Goal: Information Seeking & Learning: Learn about a topic

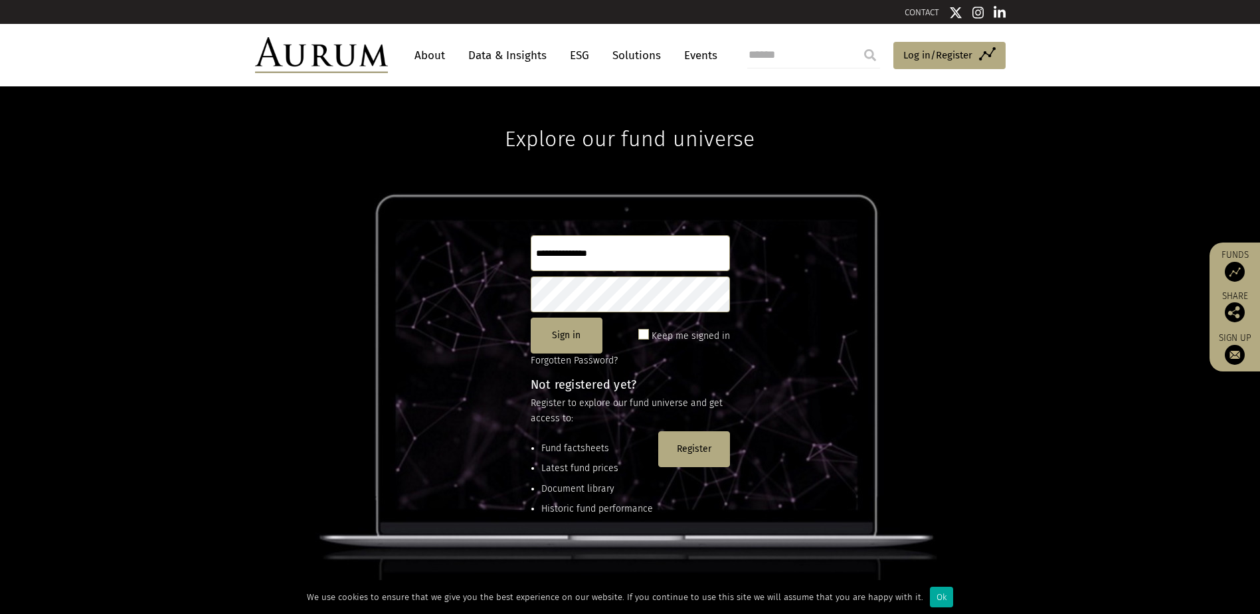
click at [434, 48] on link "About" at bounding box center [430, 55] width 44 height 25
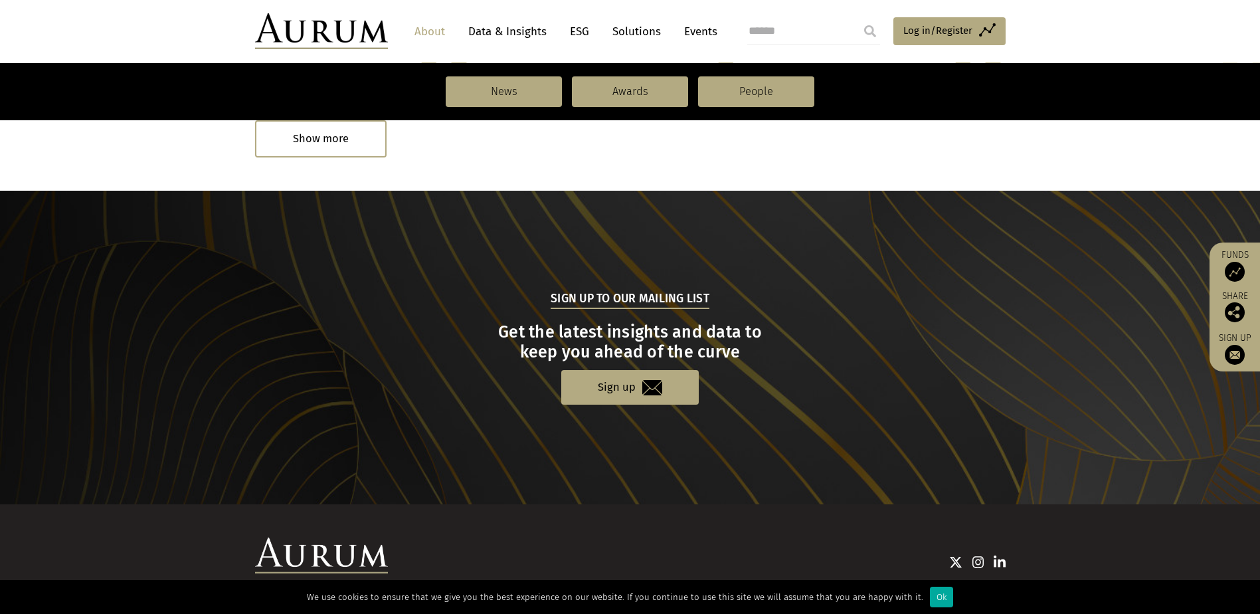
scroll to position [1368, 0]
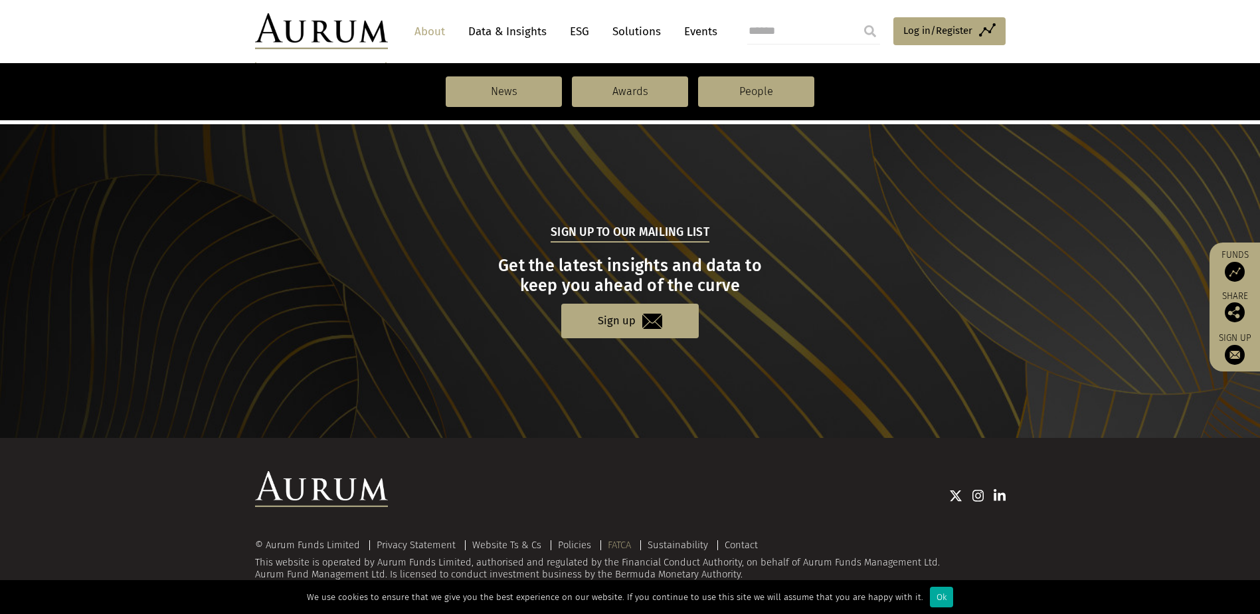
click at [608, 543] on link "FATCA" at bounding box center [619, 545] width 23 height 12
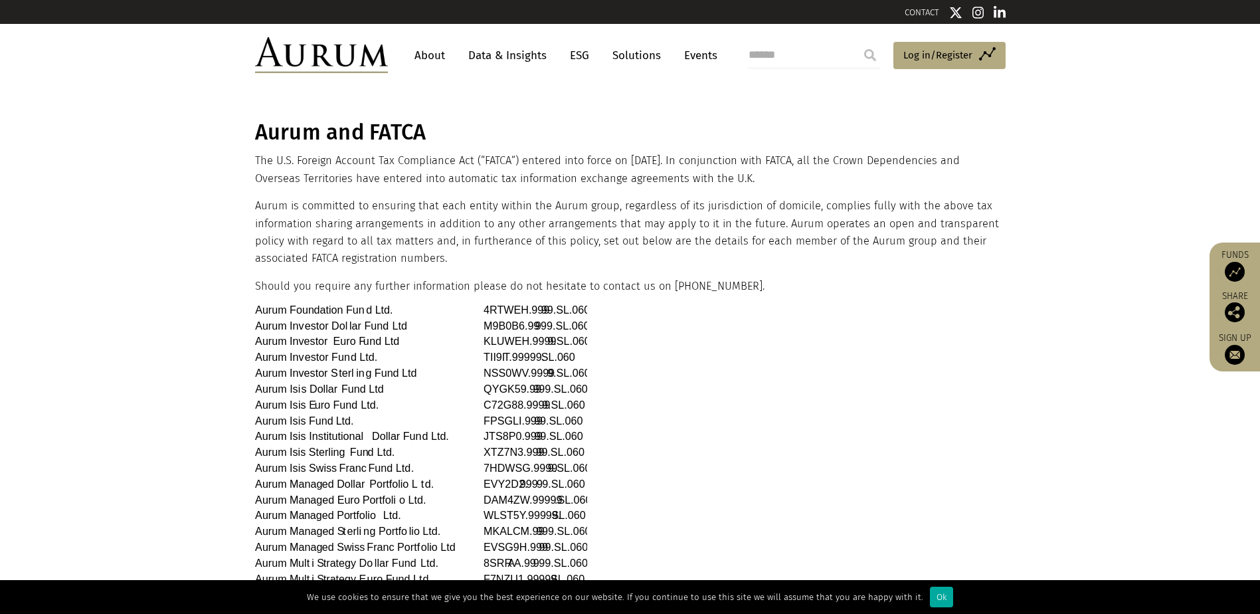
click at [504, 57] on link "Data & Insights" at bounding box center [508, 55] width 92 height 25
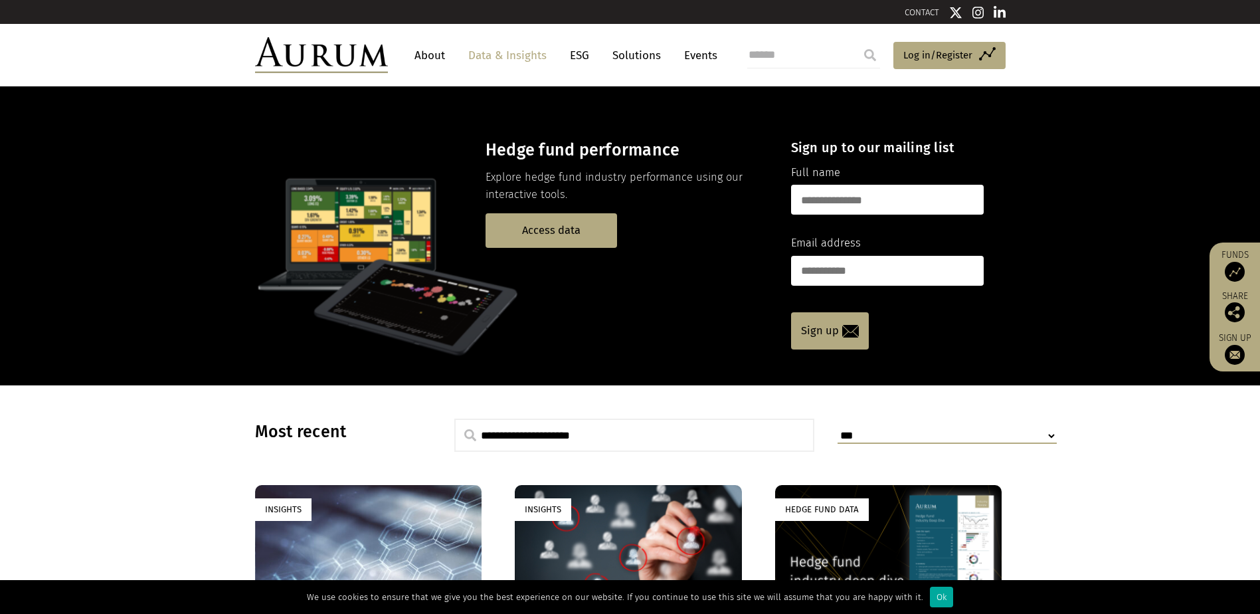
click at [577, 52] on link "ESG" at bounding box center [579, 55] width 33 height 25
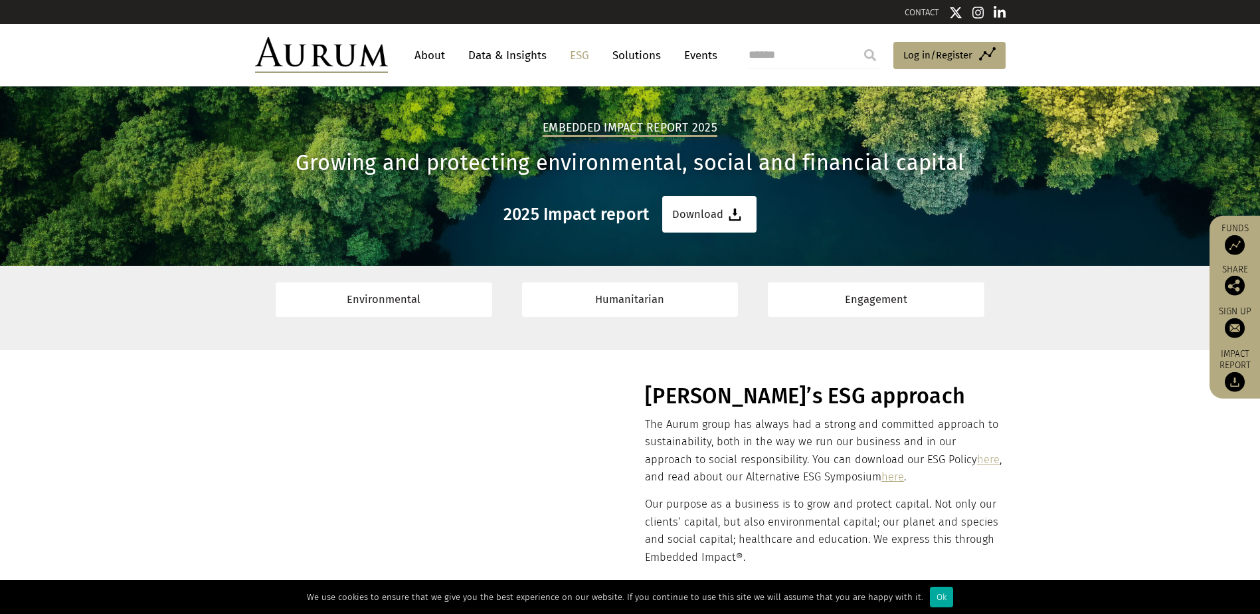
click at [639, 52] on link "Solutions" at bounding box center [637, 55] width 62 height 25
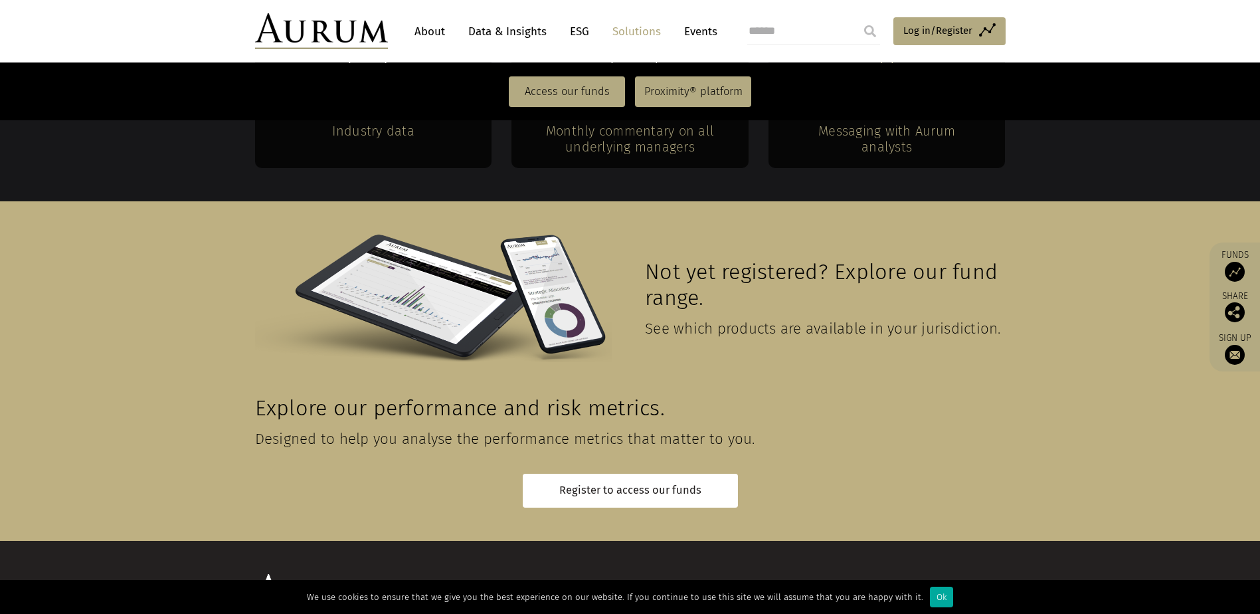
scroll to position [2907, 0]
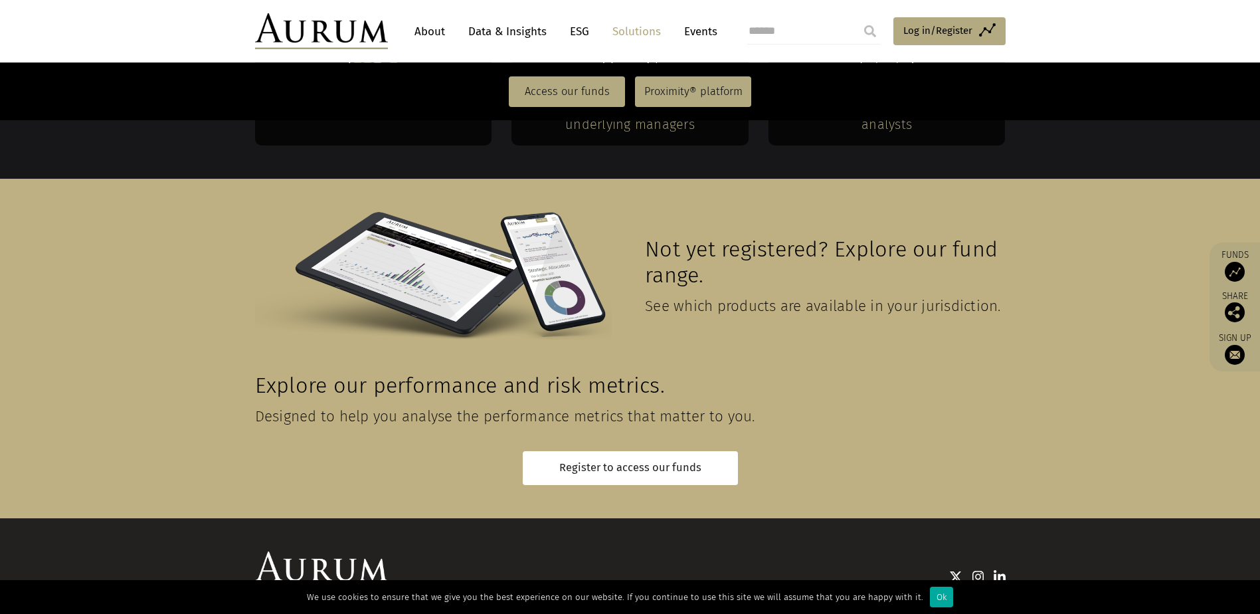
click at [693, 27] on link "Events" at bounding box center [698, 31] width 40 height 25
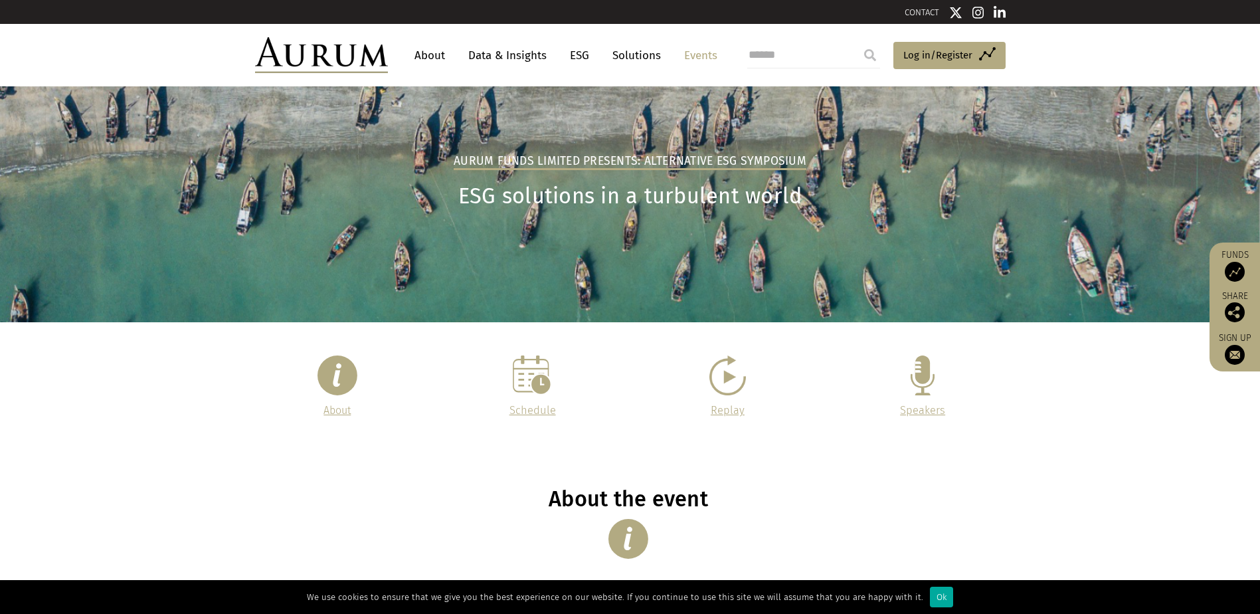
click at [624, 54] on link "Solutions" at bounding box center [637, 55] width 62 height 25
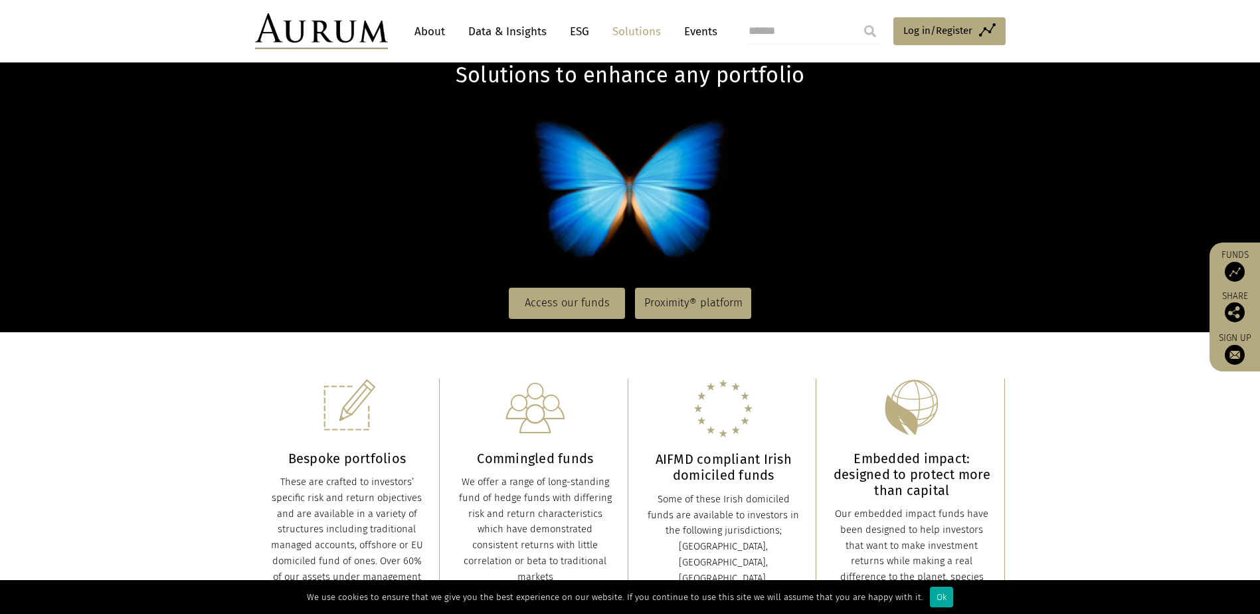
scroll to position [199, 0]
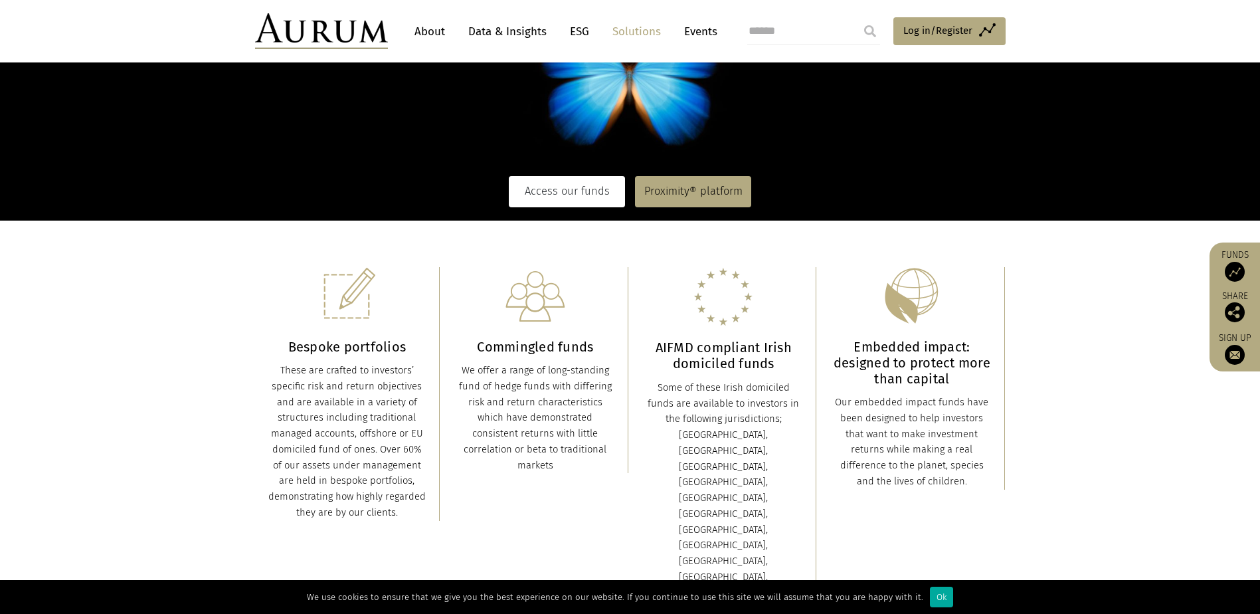
click at [577, 199] on link "Access our funds" at bounding box center [567, 191] width 116 height 31
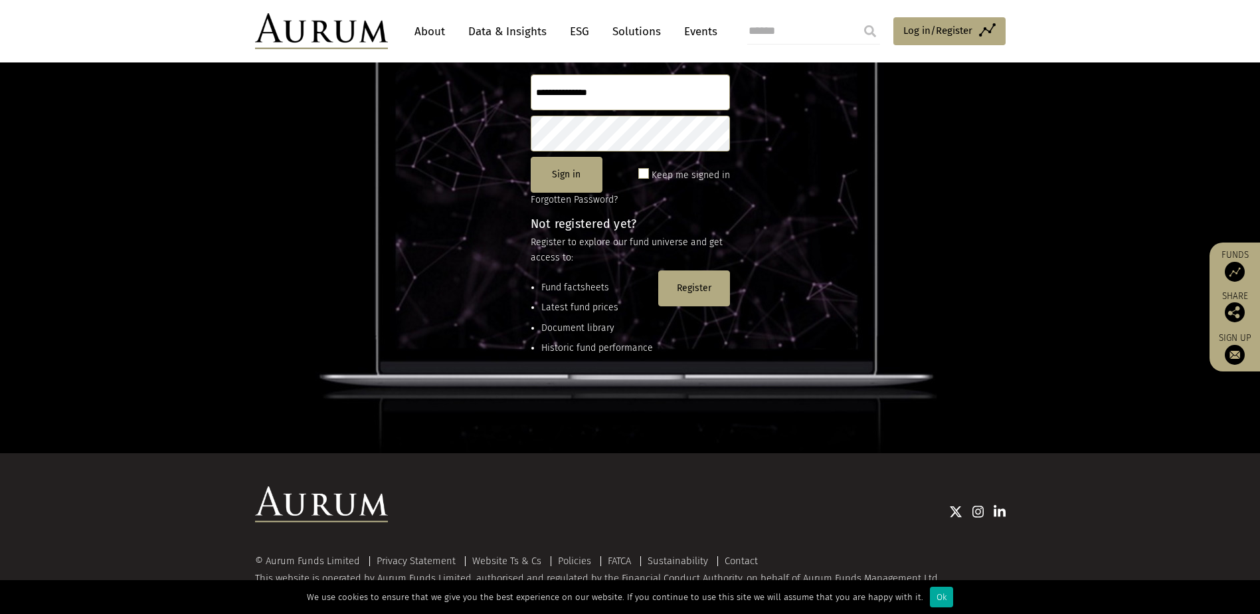
scroll to position [176, 0]
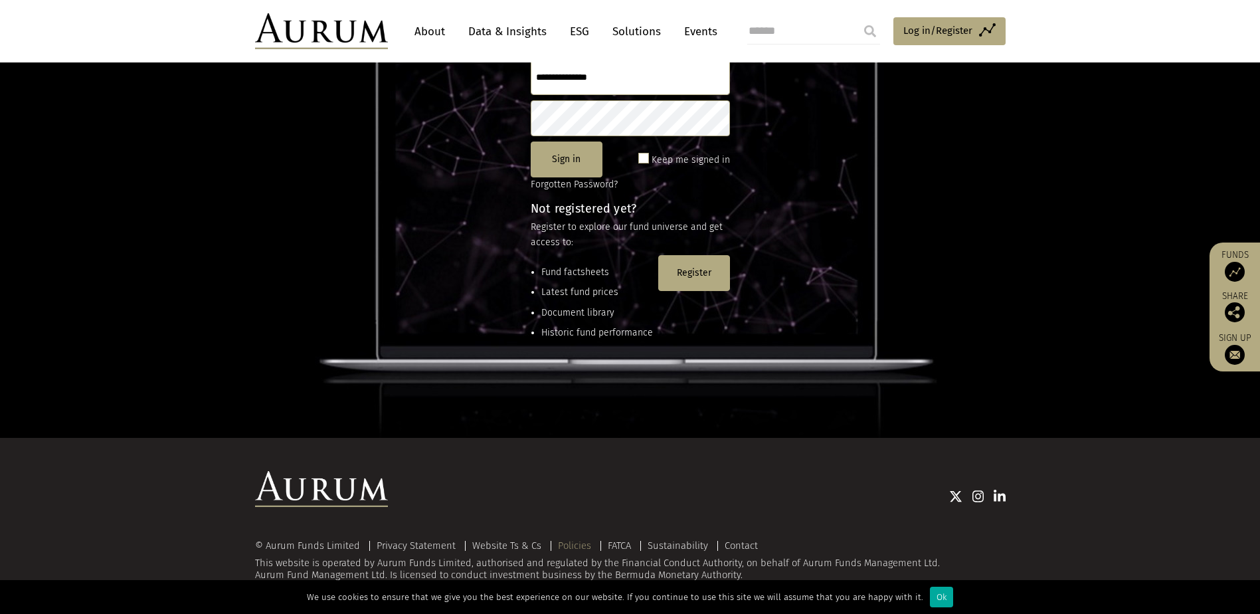
click at [583, 543] on link "Policies" at bounding box center [574, 545] width 33 height 12
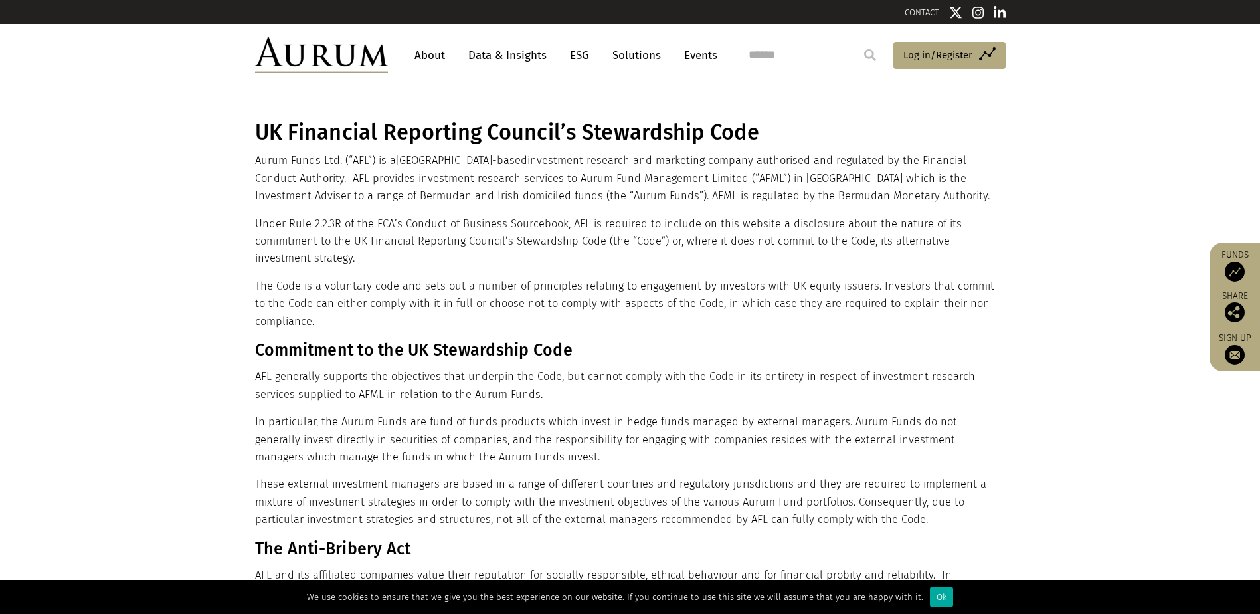
click at [328, 52] on img at bounding box center [321, 55] width 133 height 36
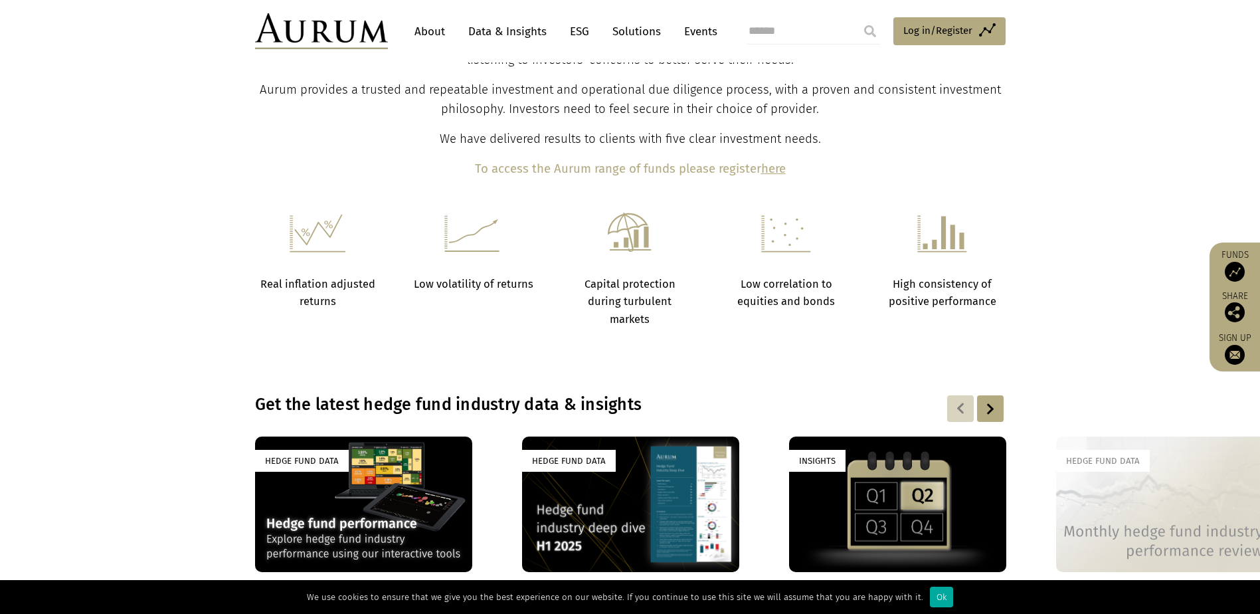
scroll to position [930, 0]
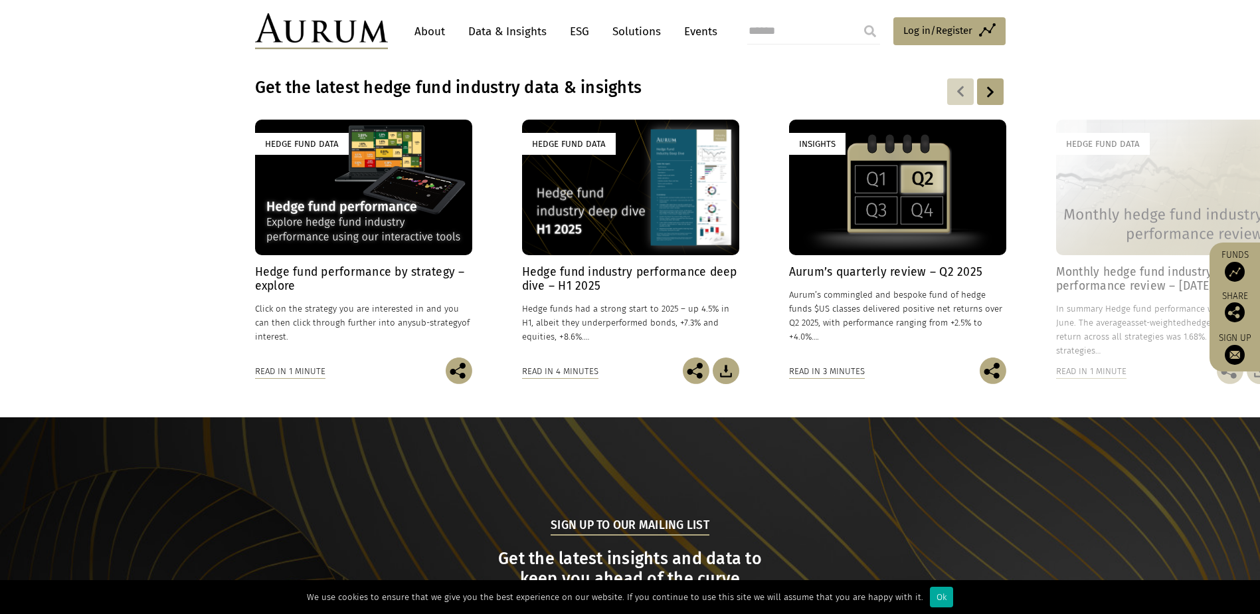
click at [870, 195] on div "Insights" at bounding box center [897, 188] width 217 height 136
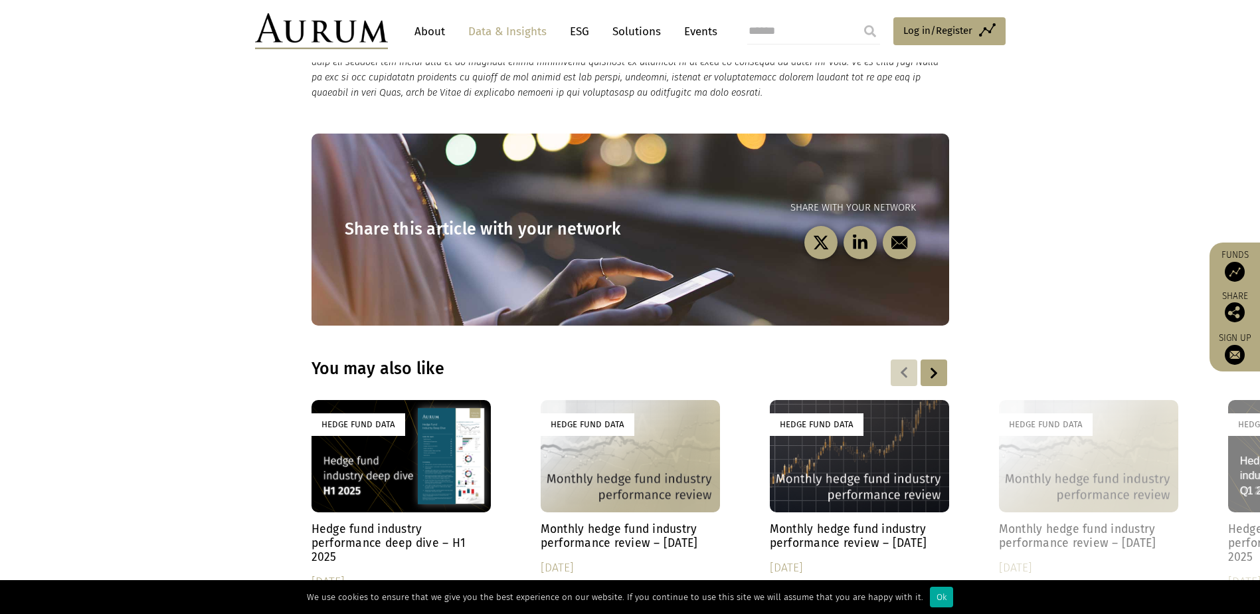
scroll to position [1860, 0]
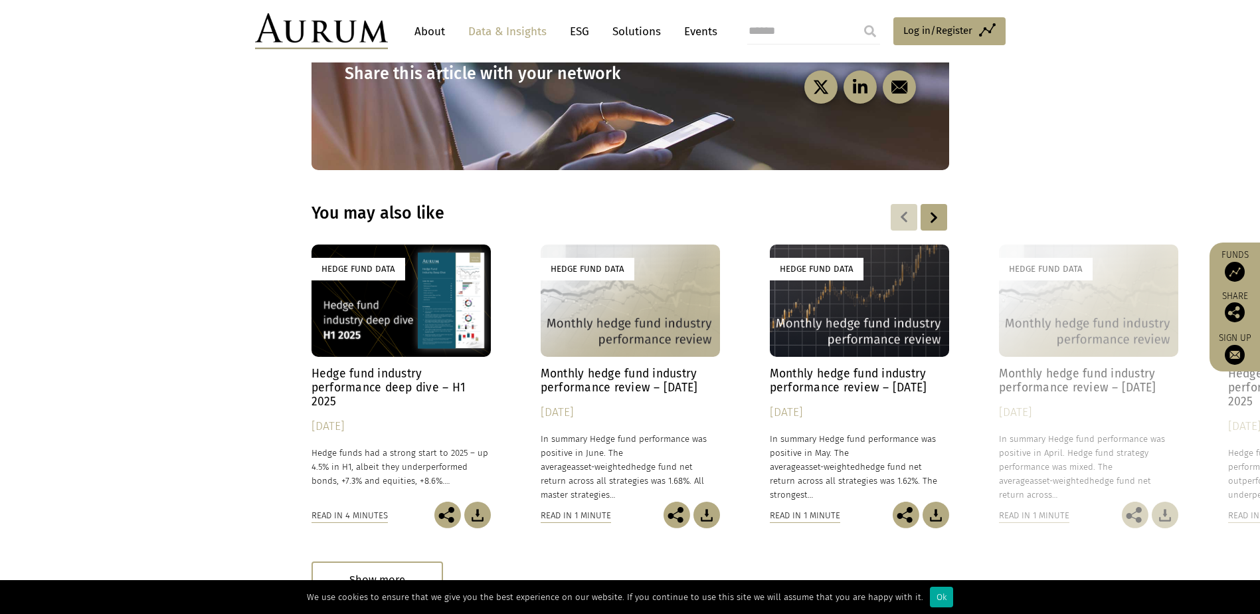
click at [415, 293] on div "Hedge Fund Data" at bounding box center [401, 300] width 179 height 112
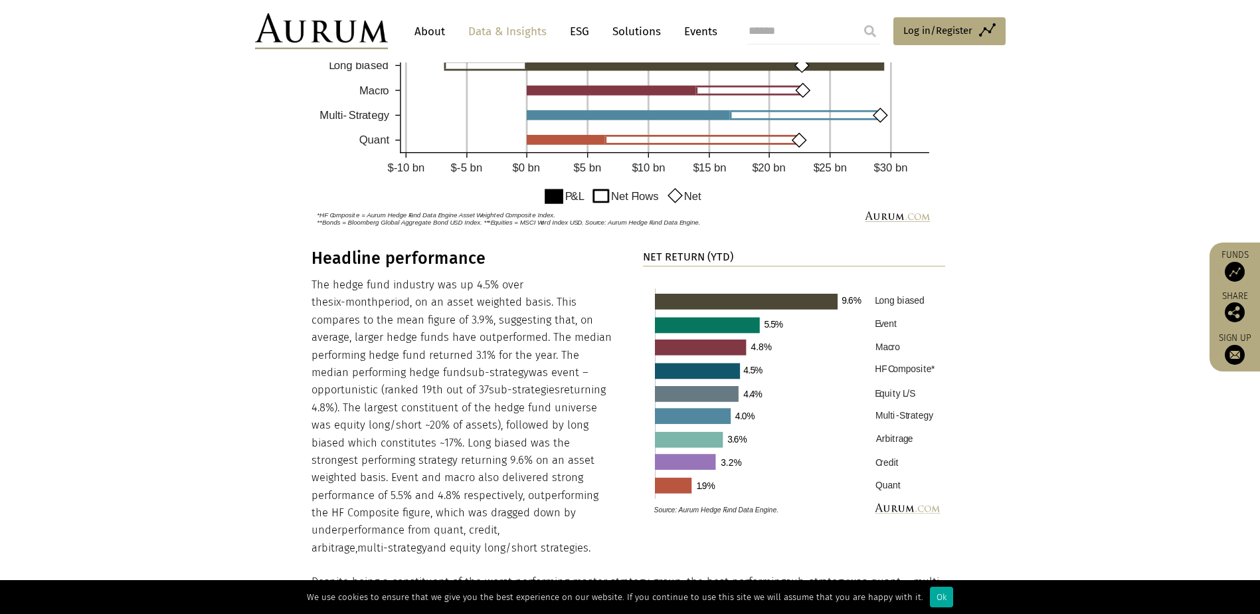
scroll to position [1262, 0]
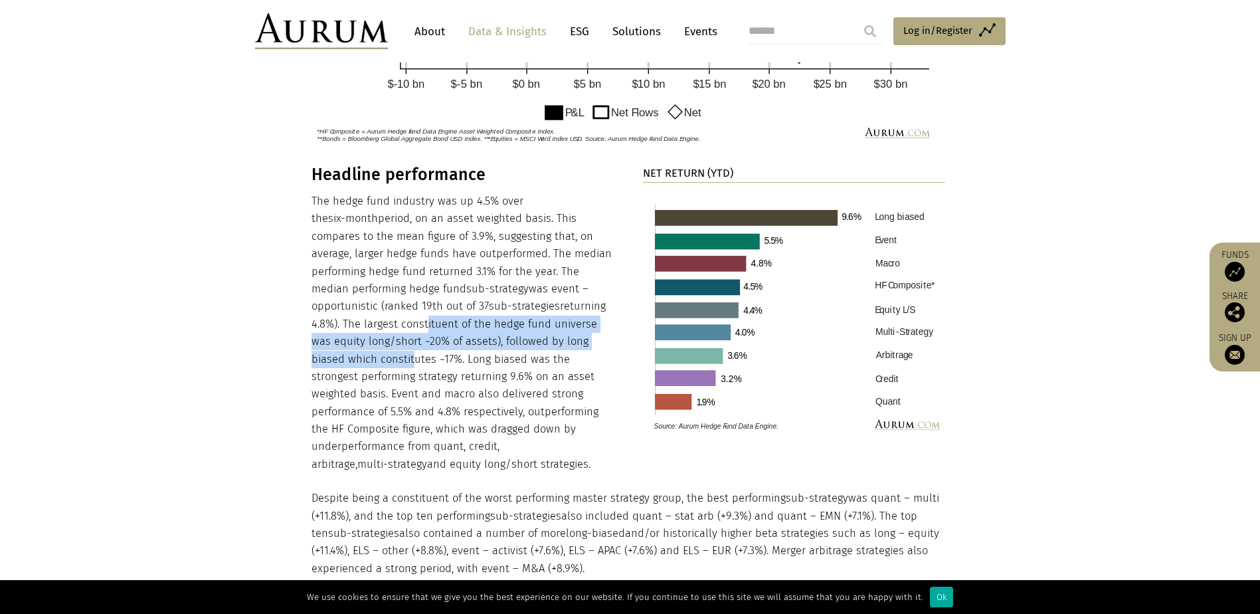
drag, startPoint x: 335, startPoint y: 322, endPoint x: 571, endPoint y: 338, distance: 236.4
click at [571, 338] on p "The hedge fund industry was up 4.5% over the six-month period, on an asset weig…" at bounding box center [463, 333] width 303 height 280
drag, startPoint x: 571, startPoint y: 338, endPoint x: 458, endPoint y: 339, distance: 112.3
click at [458, 339] on p "The hedge fund industry was up 4.5% over the six-month period, on an asset weig…" at bounding box center [463, 333] width 303 height 280
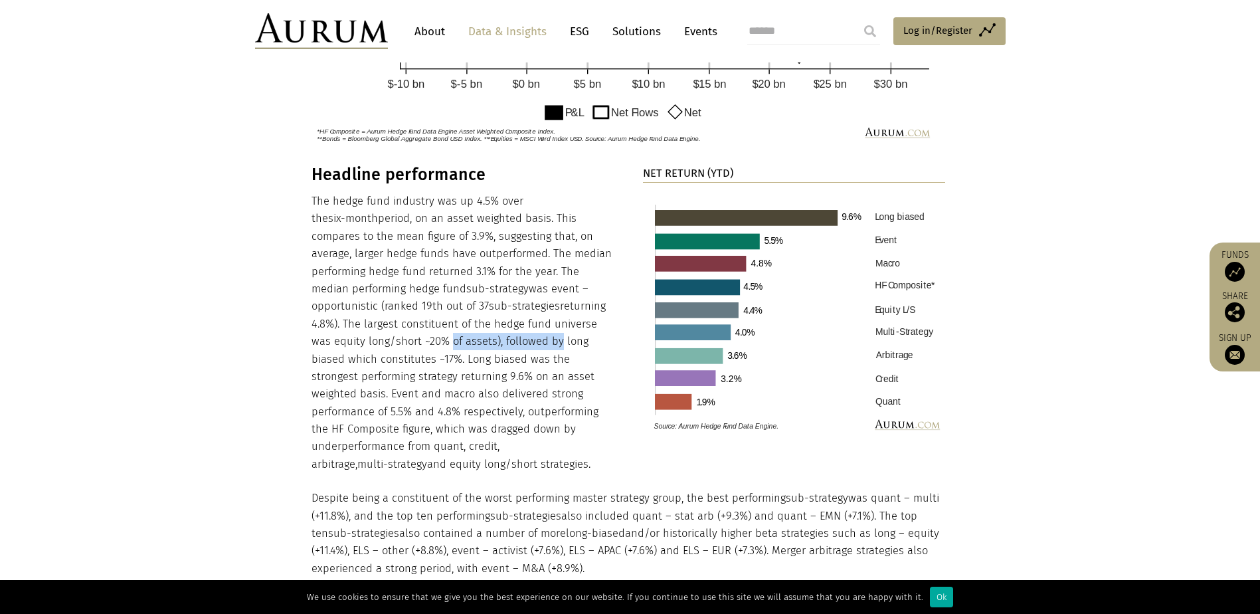
drag, startPoint x: 331, startPoint y: 344, endPoint x: 494, endPoint y: 344, distance: 162.8
click at [494, 344] on p "The hedge fund industry was up 4.5% over the six-month period, on an asset weig…" at bounding box center [463, 333] width 303 height 280
drag, startPoint x: 494, startPoint y: 344, endPoint x: 470, endPoint y: 345, distance: 23.9
click at [470, 345] on p "The hedge fund industry was up 4.5% over the six-month period, on an asset weig…" at bounding box center [463, 333] width 303 height 280
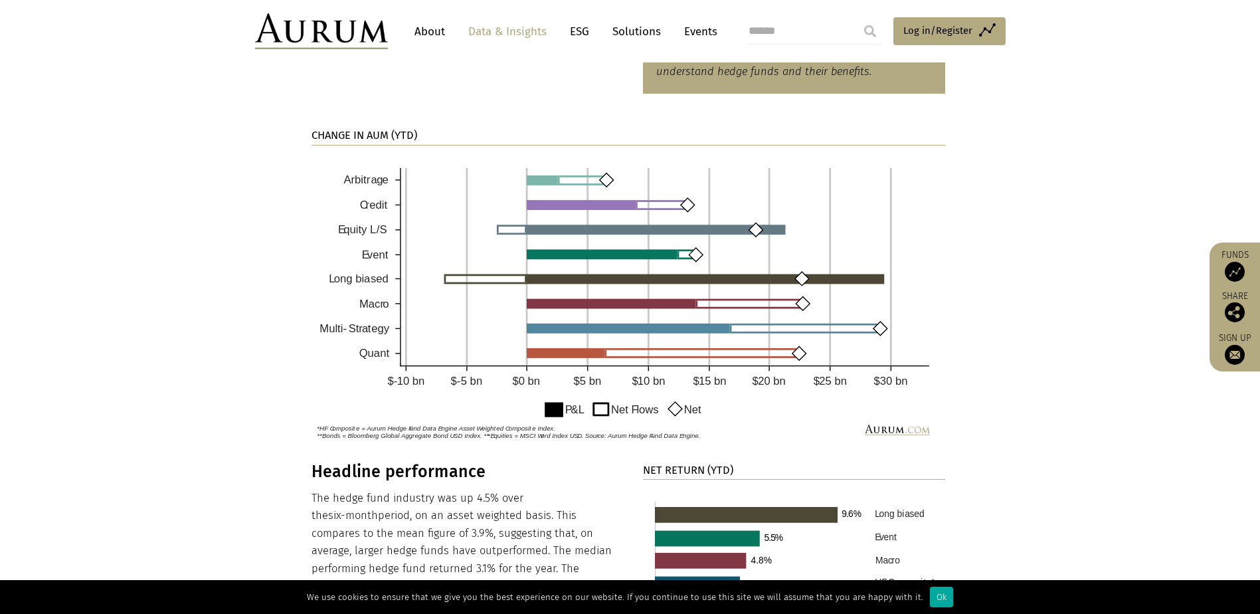
scroll to position [598, 0]
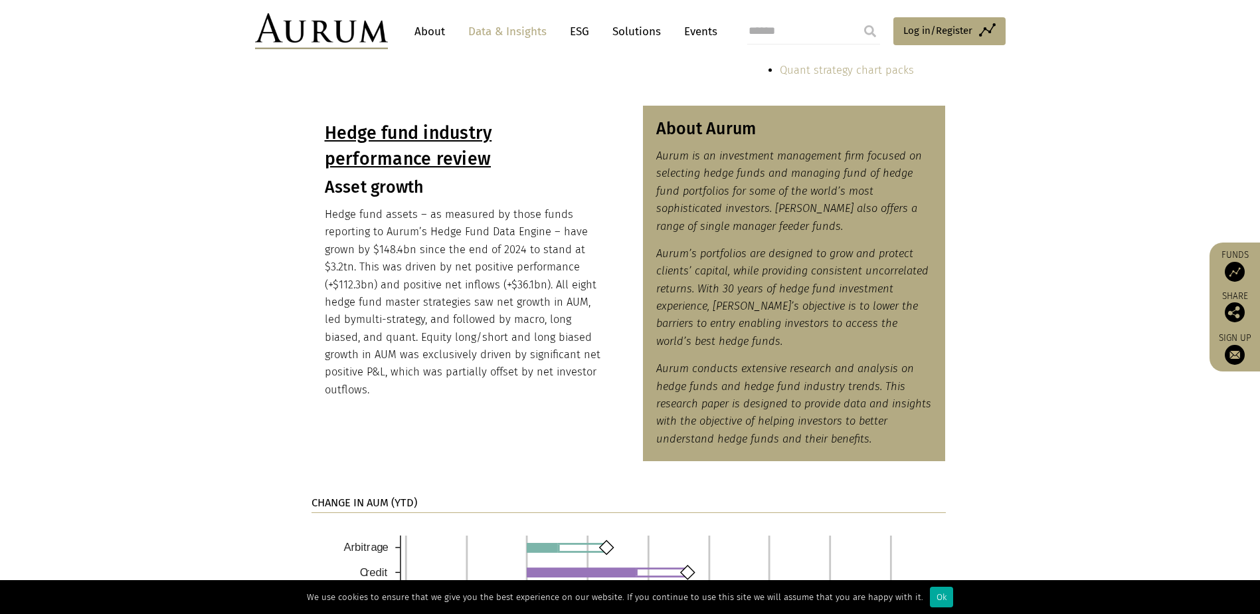
click at [511, 35] on link "Data & Insights" at bounding box center [508, 31] width 92 height 25
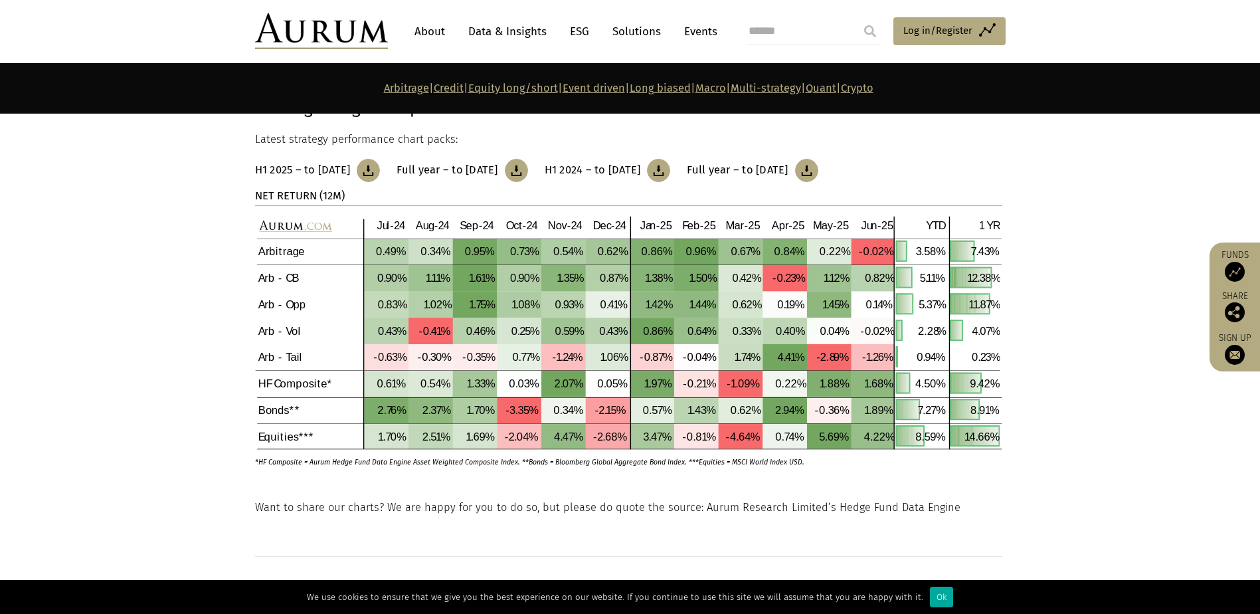
scroll to position [538, 0]
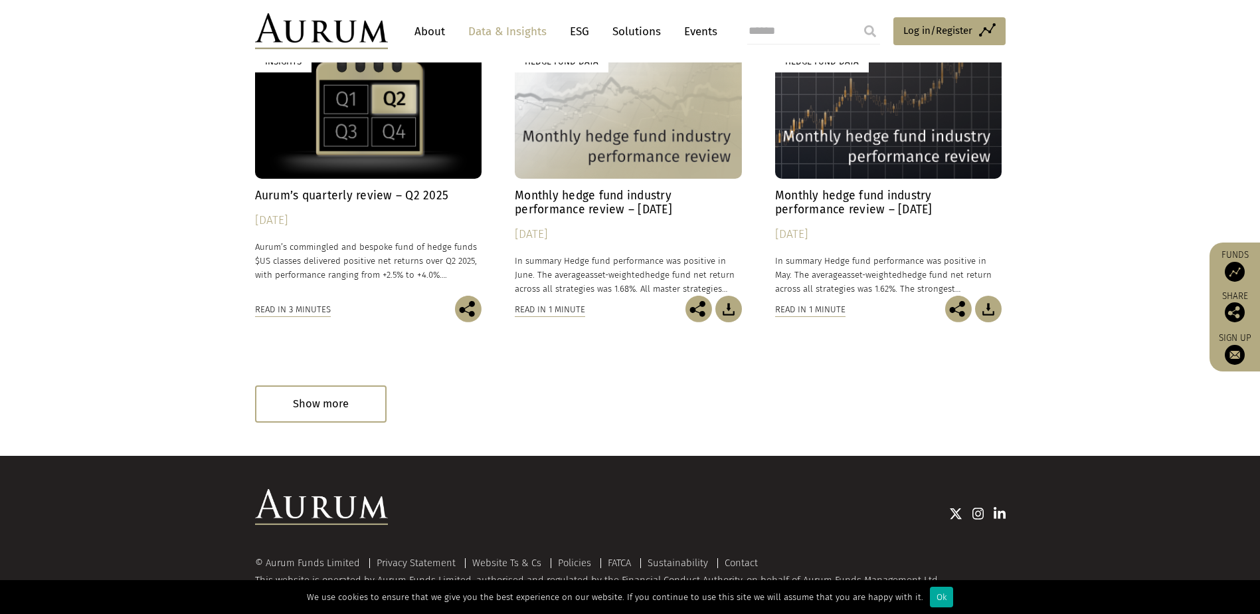
scroll to position [781, 0]
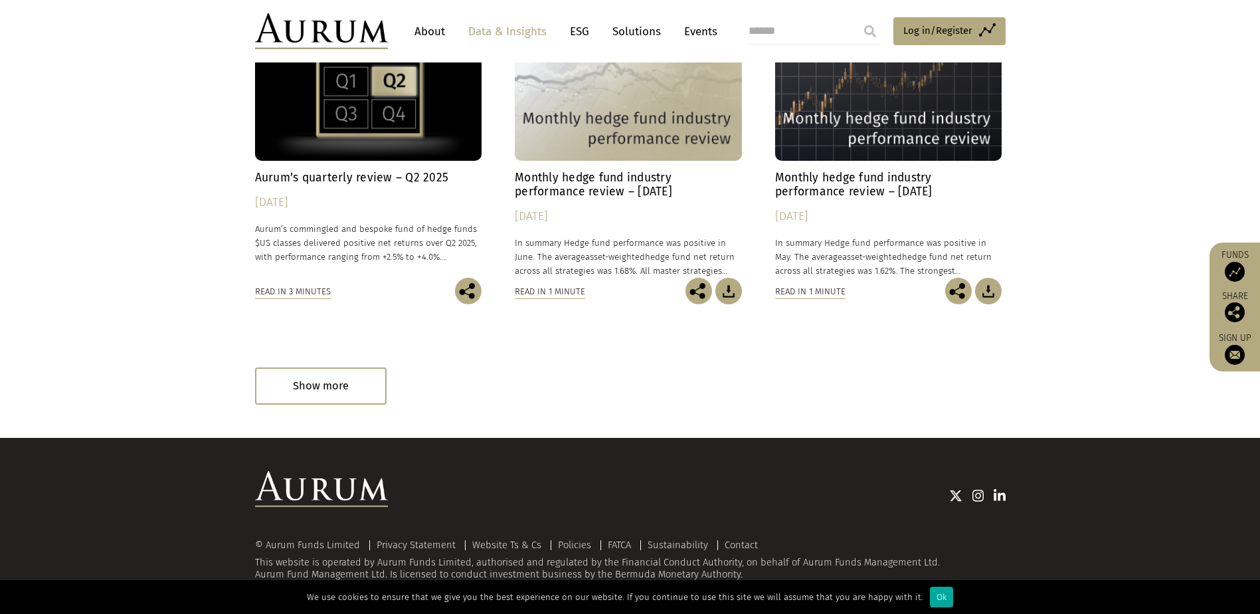
click at [1242, 264] on img at bounding box center [1235, 272] width 20 height 20
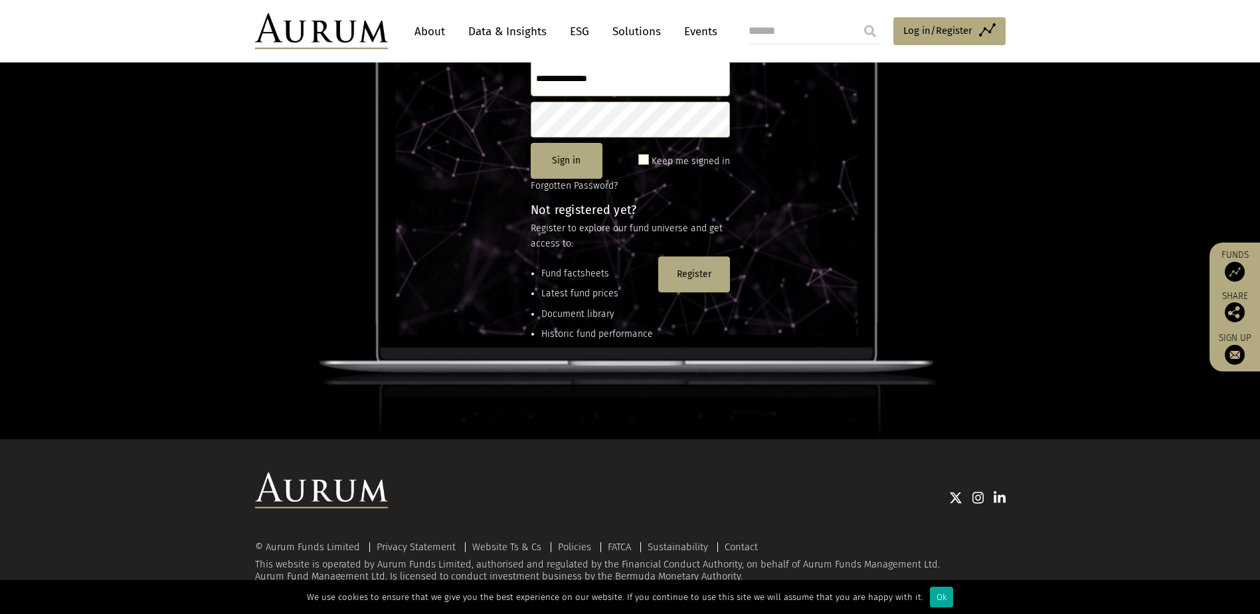
scroll to position [176, 0]
click at [494, 34] on link "Data & Insights" at bounding box center [508, 31] width 92 height 25
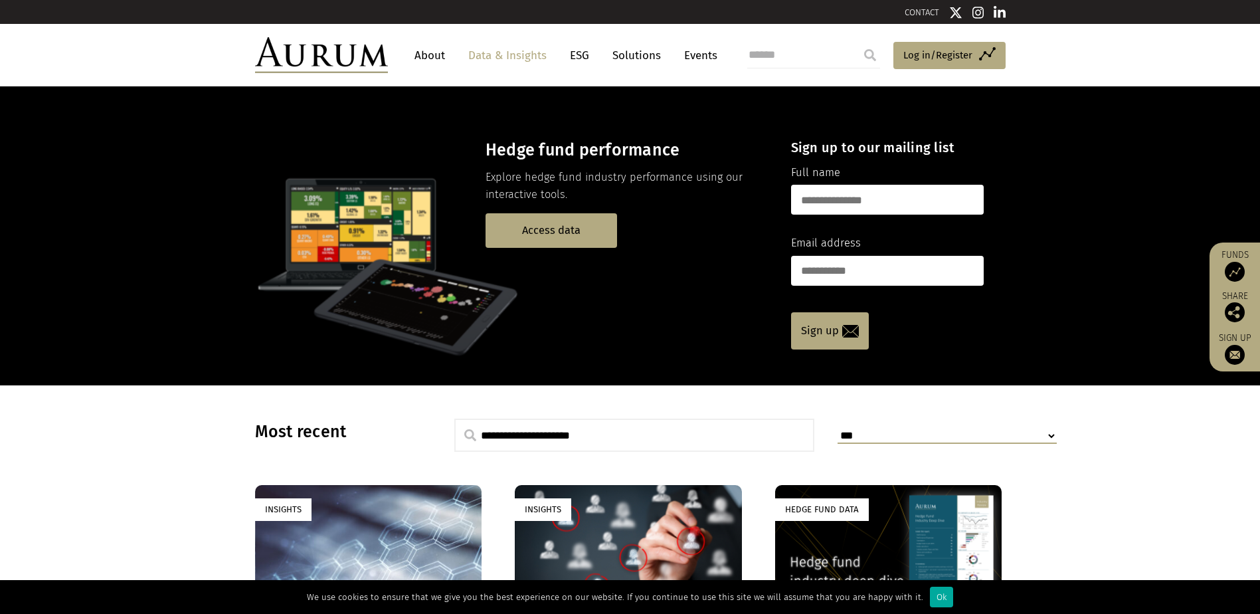
click at [617, 53] on link "Solutions" at bounding box center [637, 55] width 62 height 25
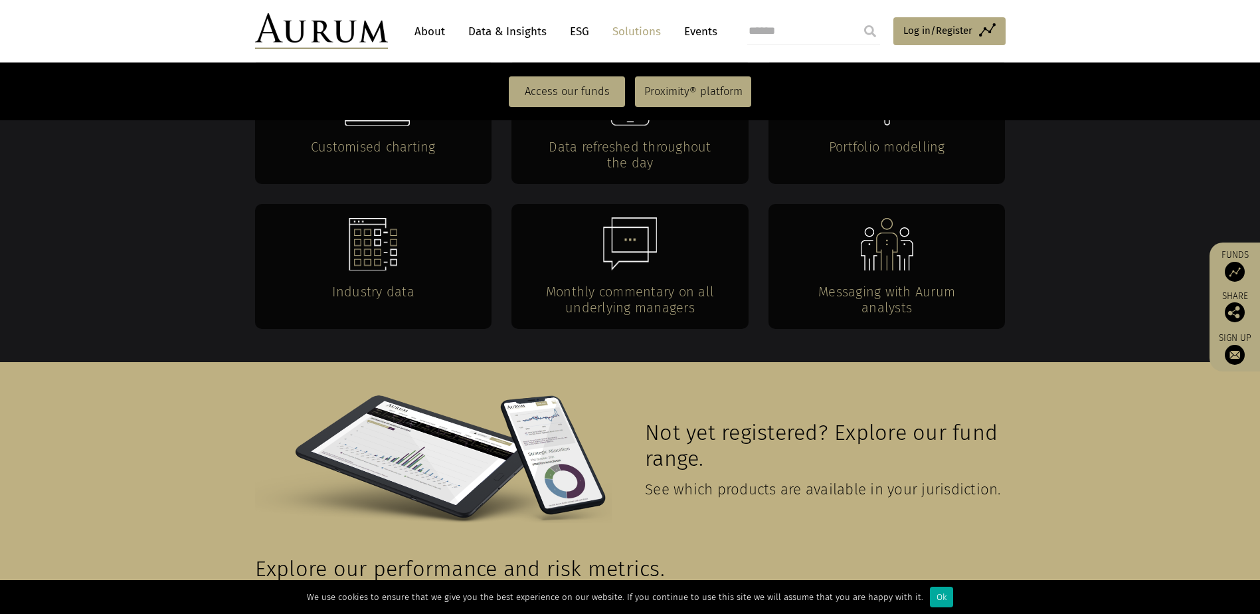
scroll to position [2907, 0]
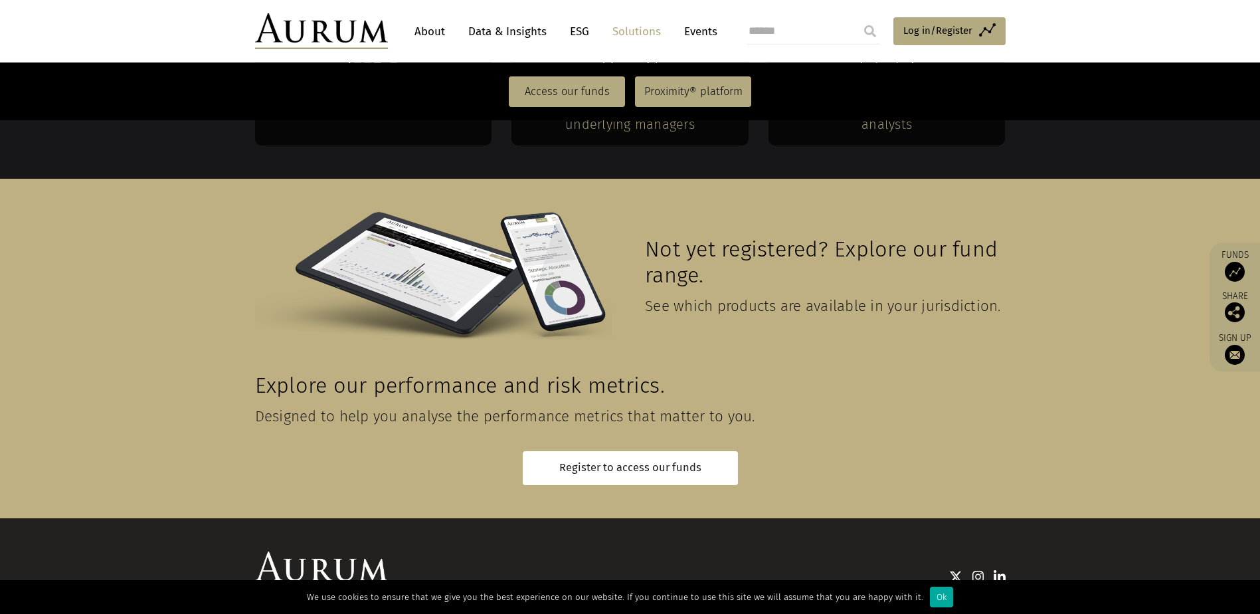
click at [307, 613] on div "© Aurum Funds Limited" at bounding box center [311, 626] width 112 height 10
click at [306, 613] on div "© Aurum Funds Limited" at bounding box center [311, 626] width 112 height 10
drag, startPoint x: 306, startPoint y: 541, endPoint x: 318, endPoint y: 541, distance: 11.3
click at [295, 613] on div "© Aurum Funds Limited" at bounding box center [311, 626] width 112 height 10
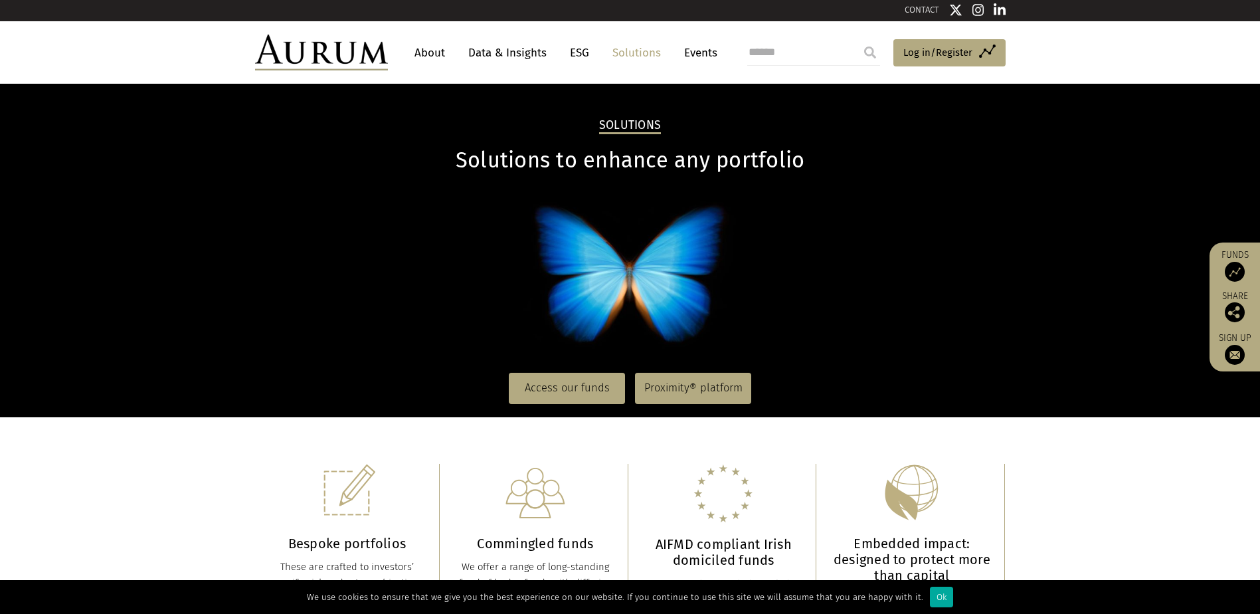
scroll to position [0, 0]
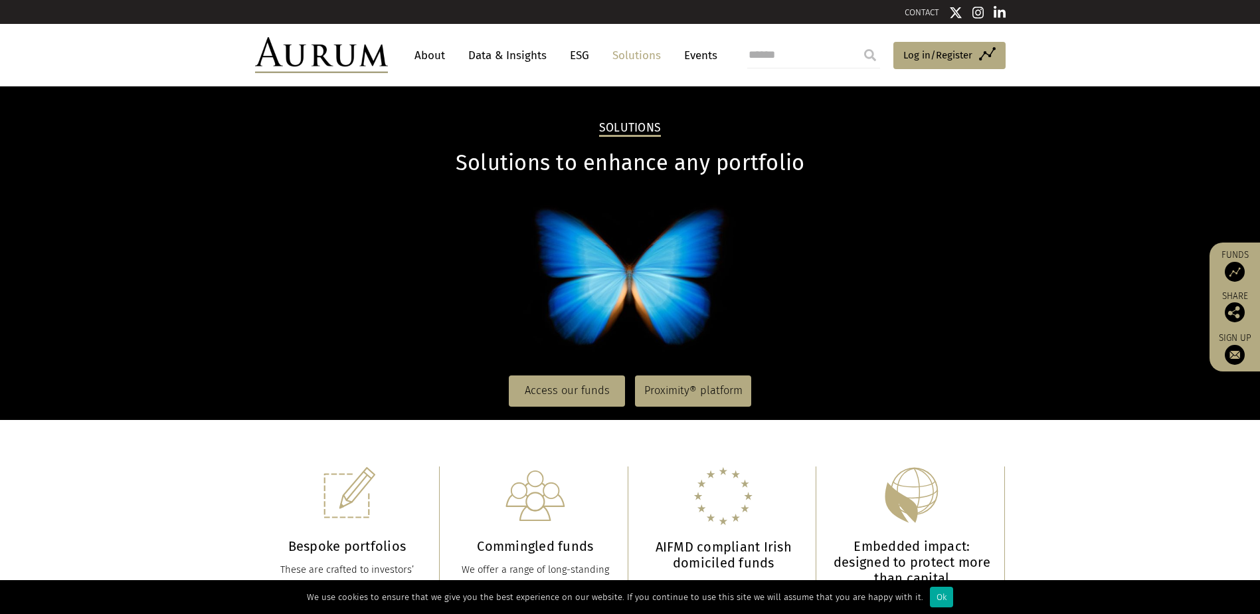
click at [405, 61] on nav "About Data & Insights ESG Solutions Events" at bounding box center [562, 55] width 349 height 36
click at [415, 54] on link "About" at bounding box center [430, 55] width 44 height 25
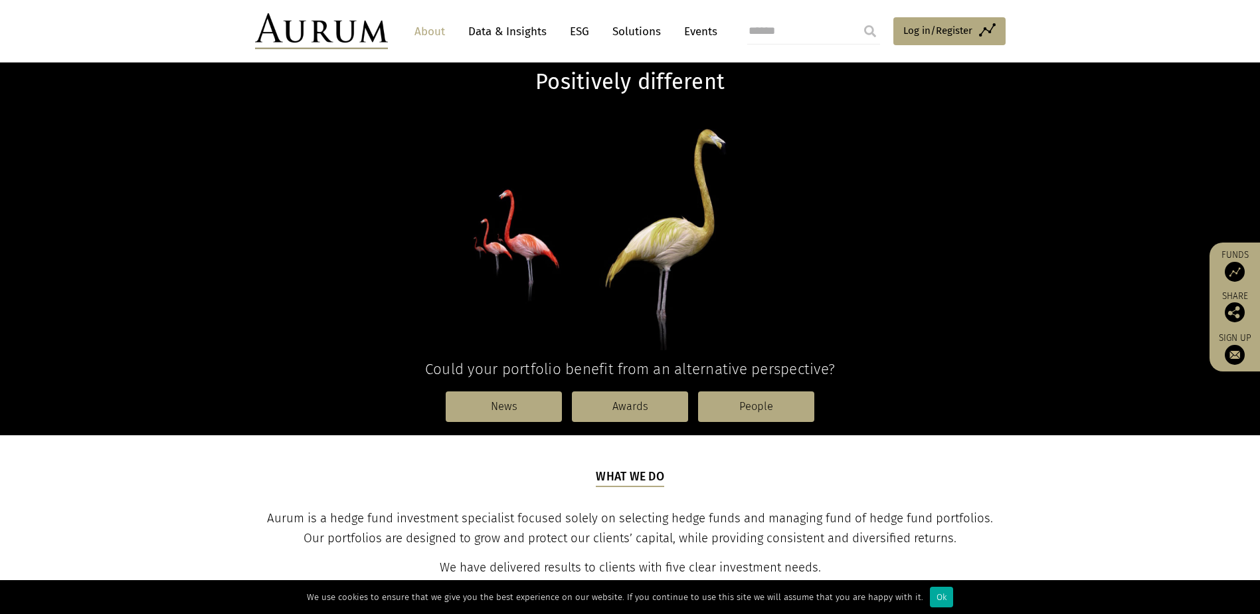
scroll to position [199, 0]
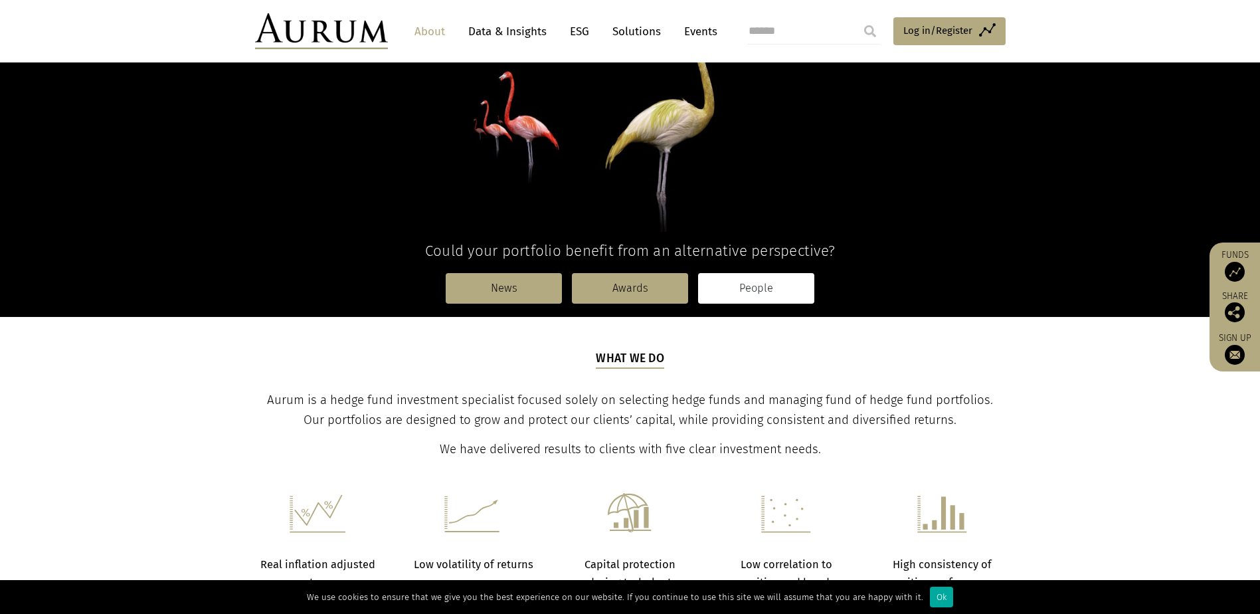
click at [767, 288] on link "People" at bounding box center [756, 288] width 116 height 31
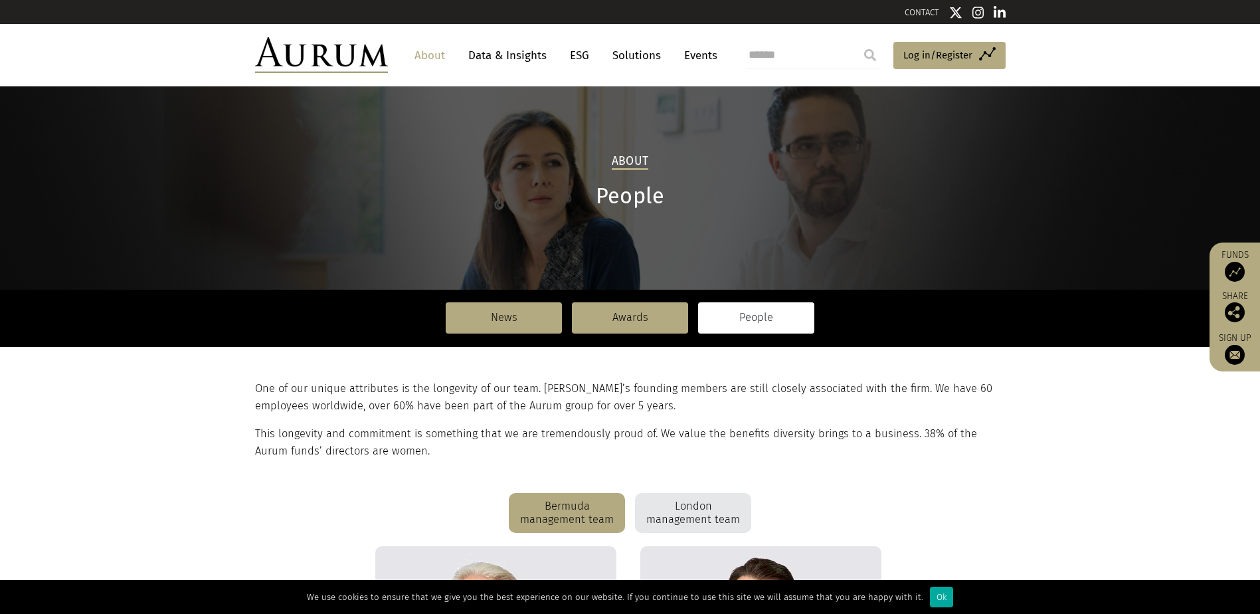
click at [711, 510] on div "London management team" at bounding box center [693, 513] width 116 height 40
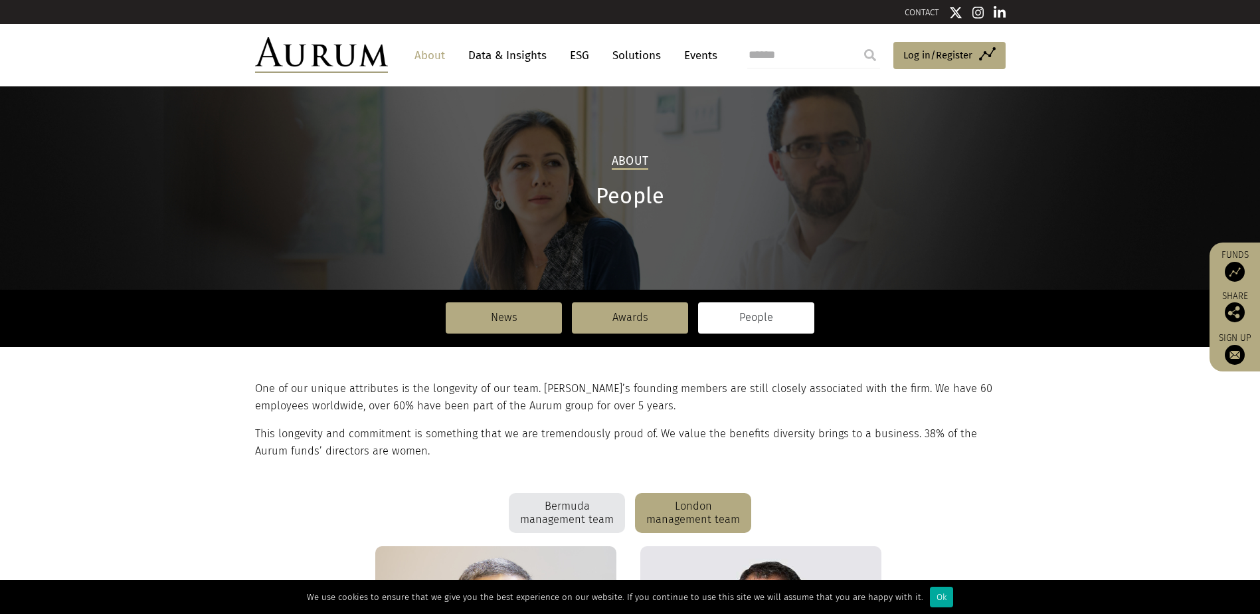
click at [523, 300] on nav "News Awards People" at bounding box center [630, 317] width 751 height 57
click at [510, 315] on link "News" at bounding box center [504, 317] width 116 height 31
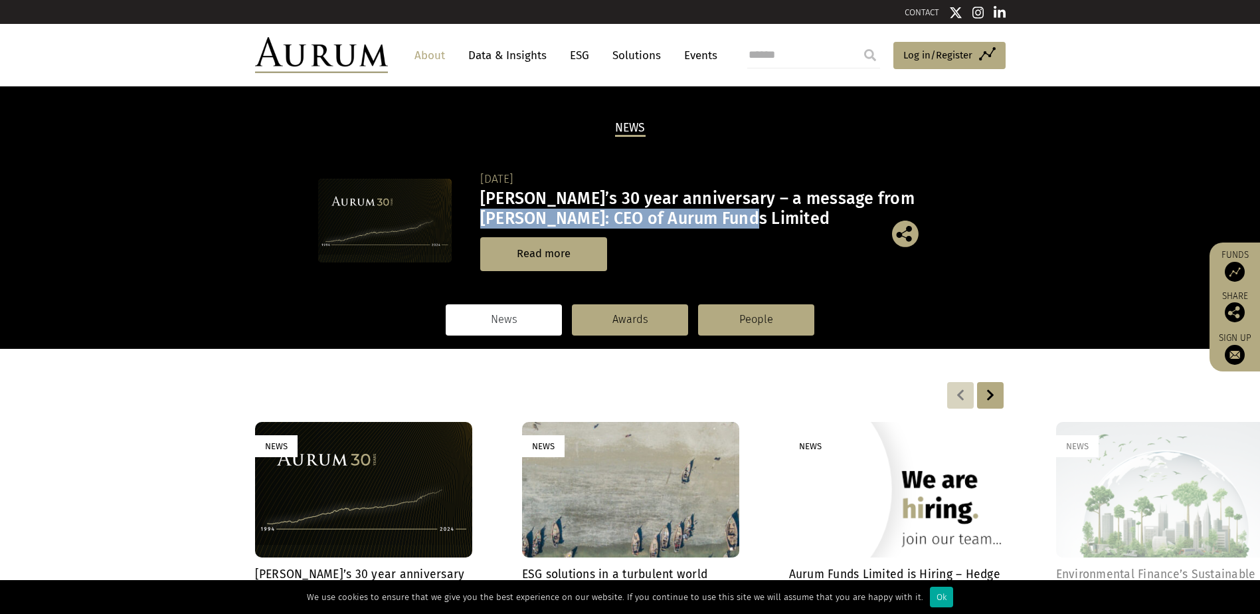
drag, startPoint x: 491, startPoint y: 220, endPoint x: 764, endPoint y: 221, distance: 273.0
click at [764, 221] on h3 "Aurum’s 30 year anniversary – a message from Kevin Gundle: CEO of Aurum Funds L…" at bounding box center [709, 209] width 459 height 40
drag, startPoint x: 764, startPoint y: 221, endPoint x: 675, endPoint y: 222, distance: 89.0
click at [675, 222] on h3 "Aurum’s 30 year anniversary – a message from Kevin Gundle: CEO of Aurum Funds L…" at bounding box center [709, 209] width 459 height 40
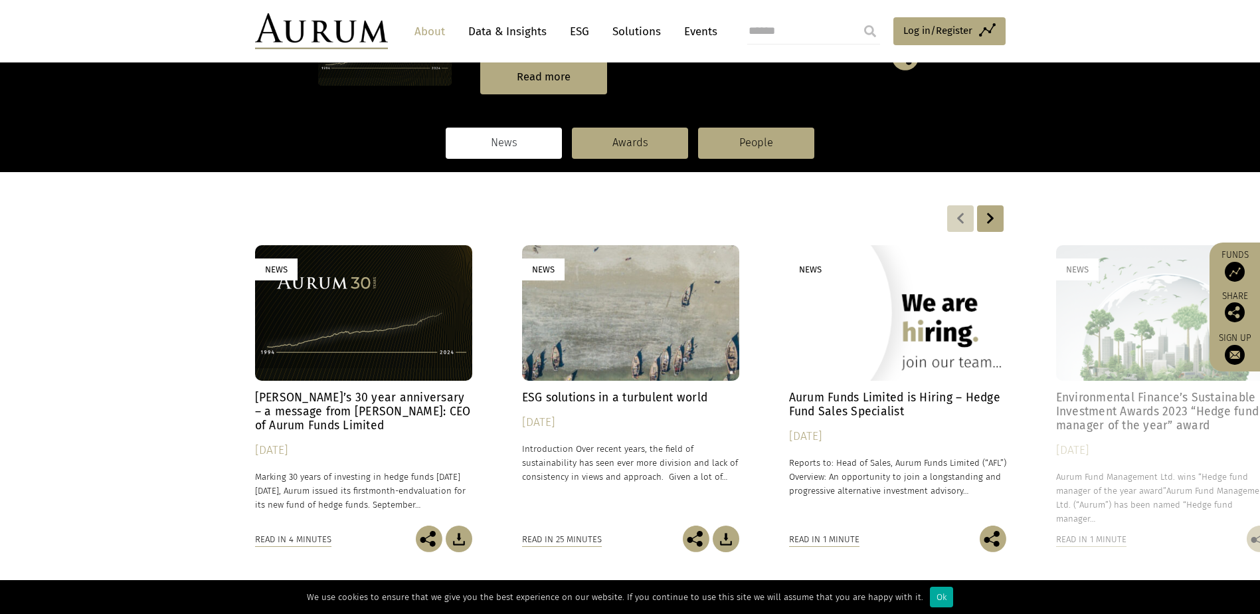
scroll to position [199, 0]
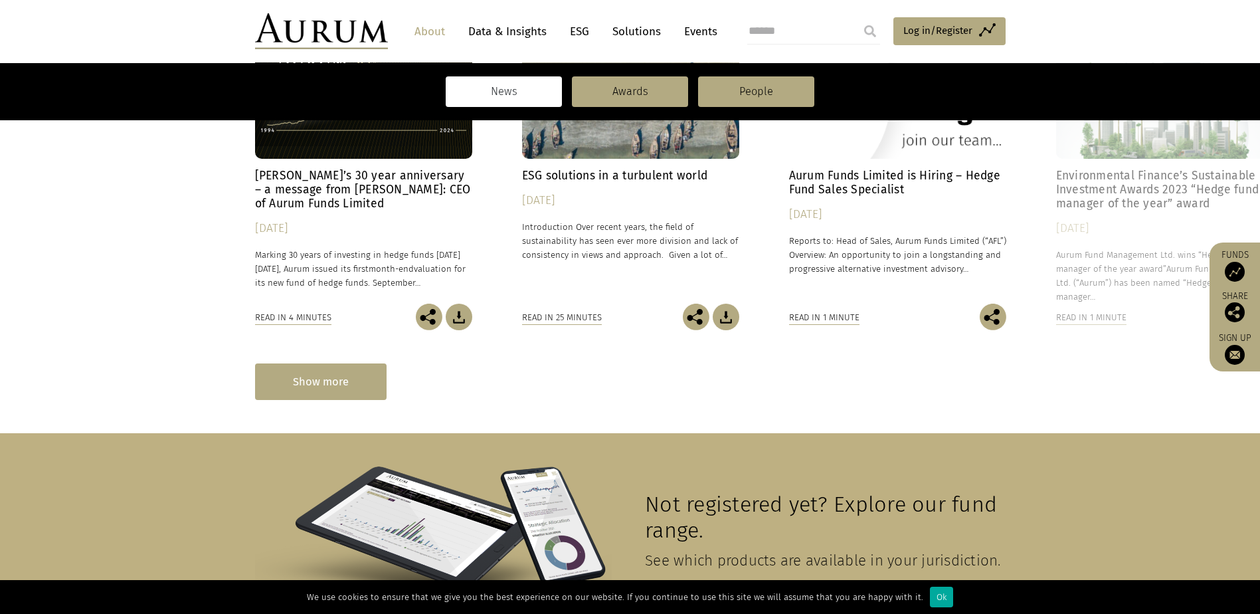
click at [326, 379] on div "Show more" at bounding box center [321, 381] width 132 height 37
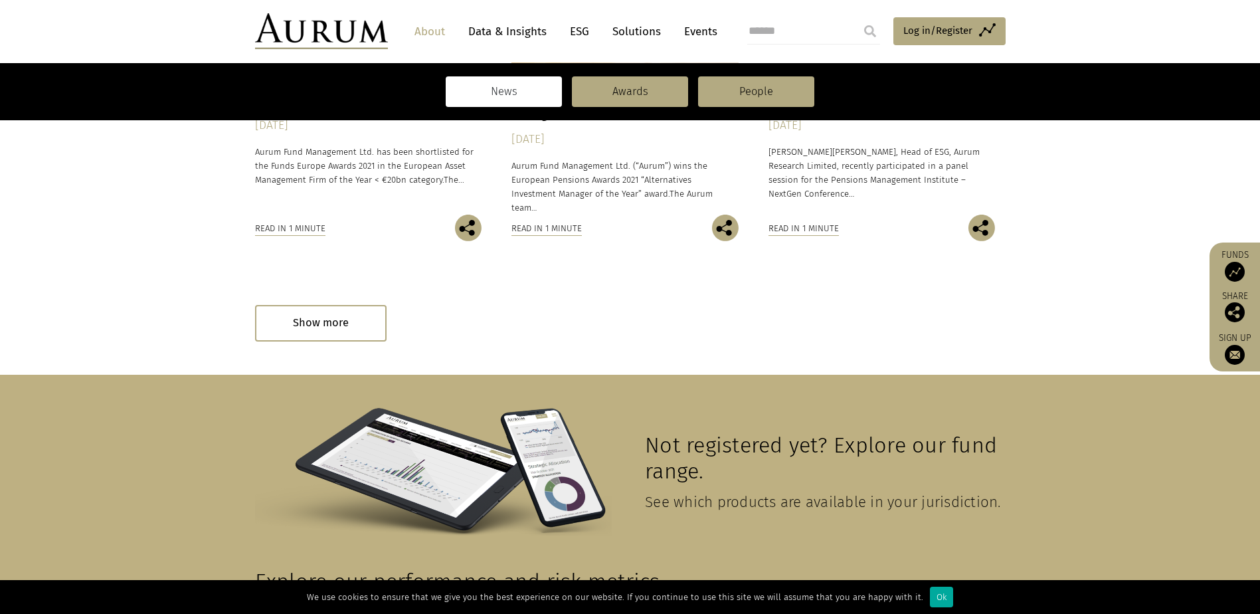
scroll to position [1522, 0]
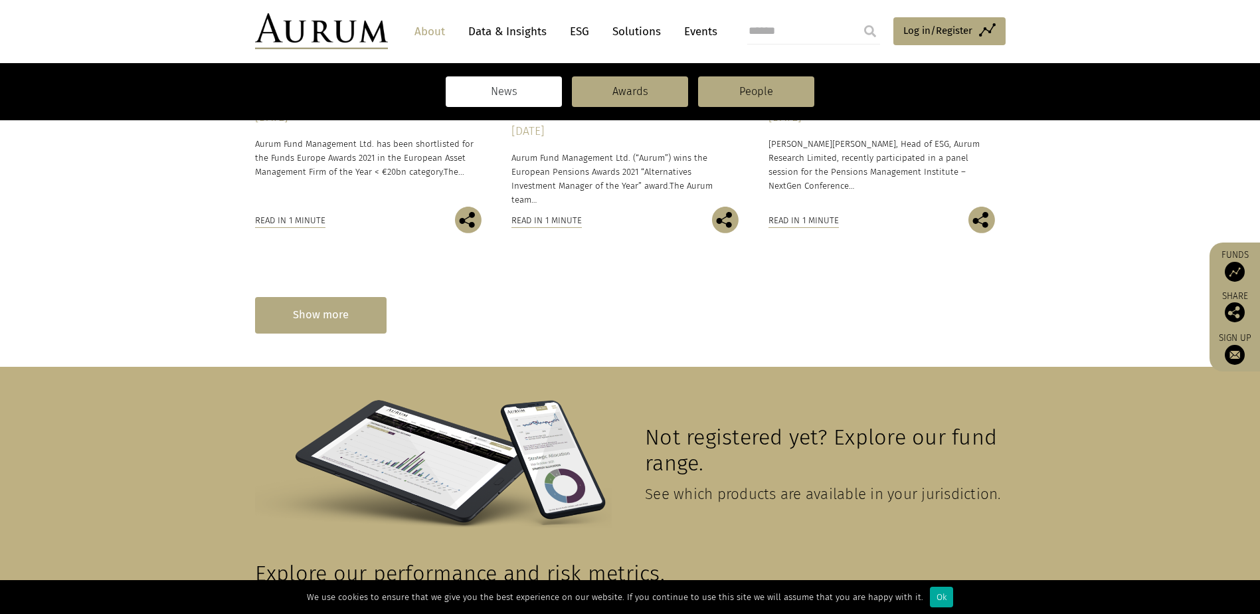
click at [355, 317] on div "Show more" at bounding box center [321, 315] width 132 height 37
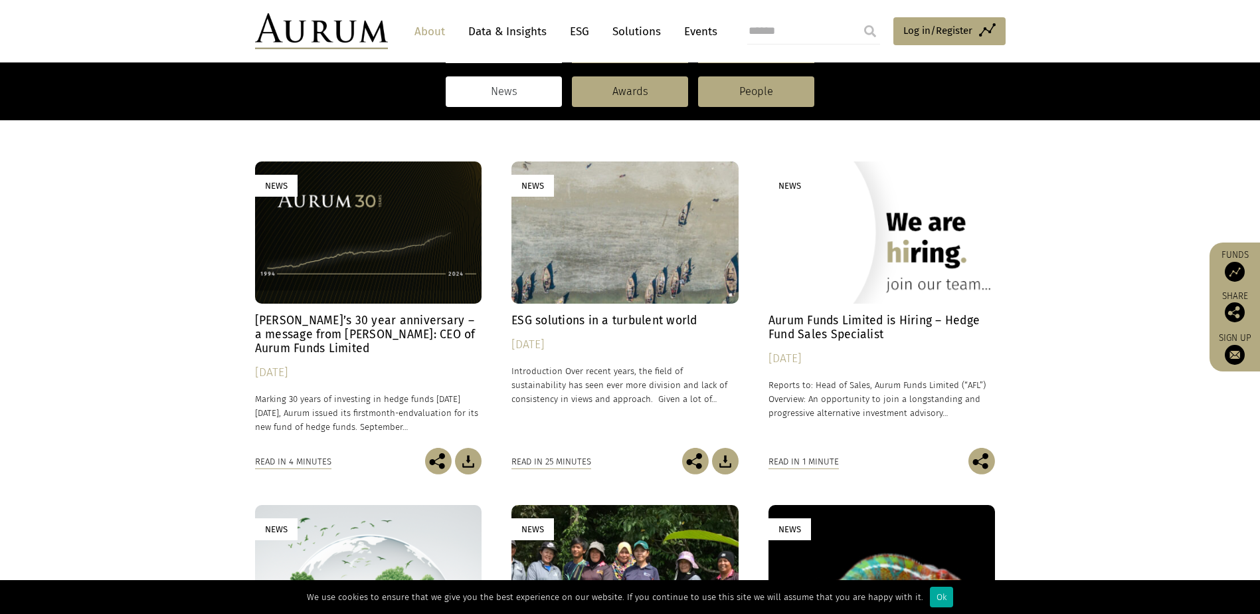
scroll to position [0, 0]
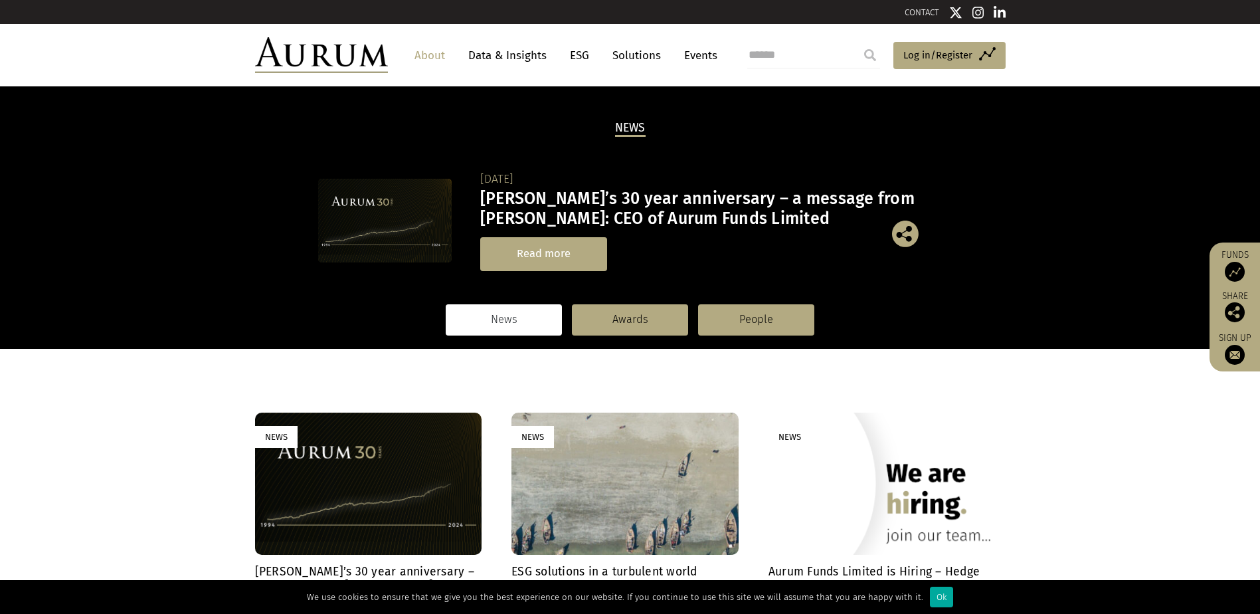
click at [548, 252] on link "Read more" at bounding box center [543, 254] width 127 height 34
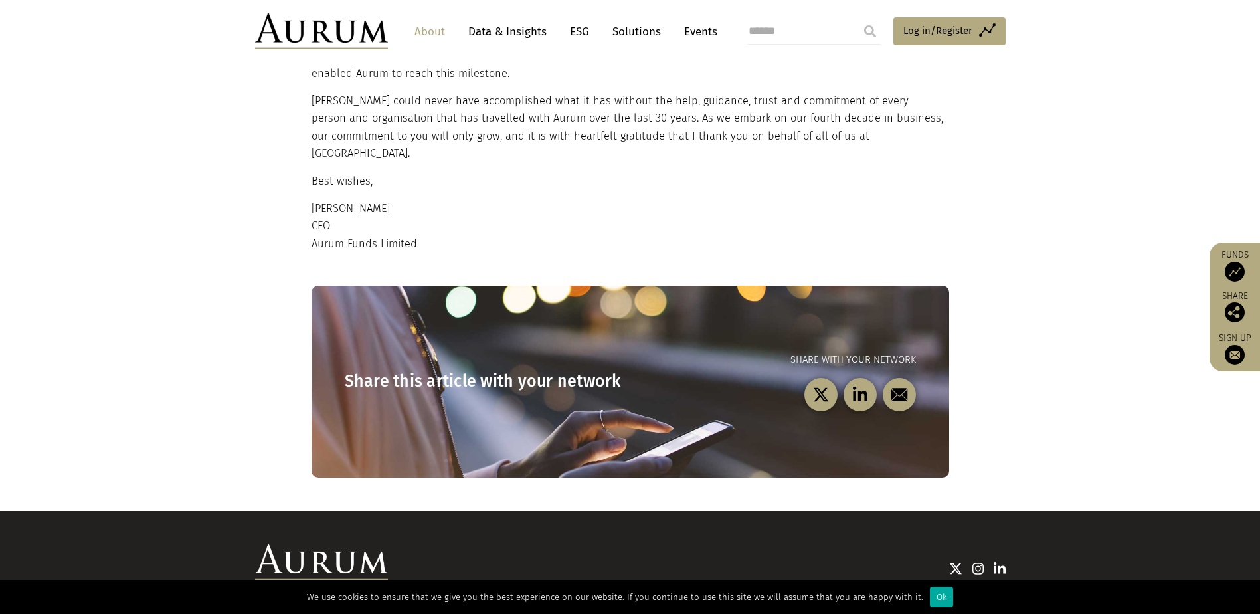
scroll to position [1288, 0]
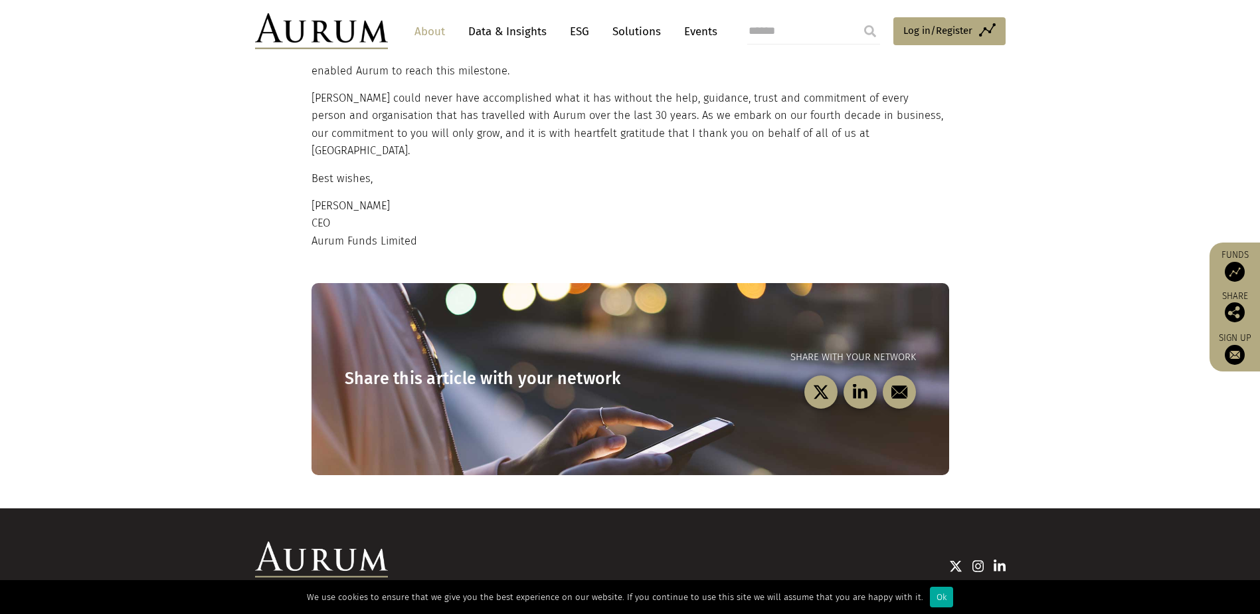
click at [510, 31] on link "Data & Insights" at bounding box center [508, 31] width 92 height 25
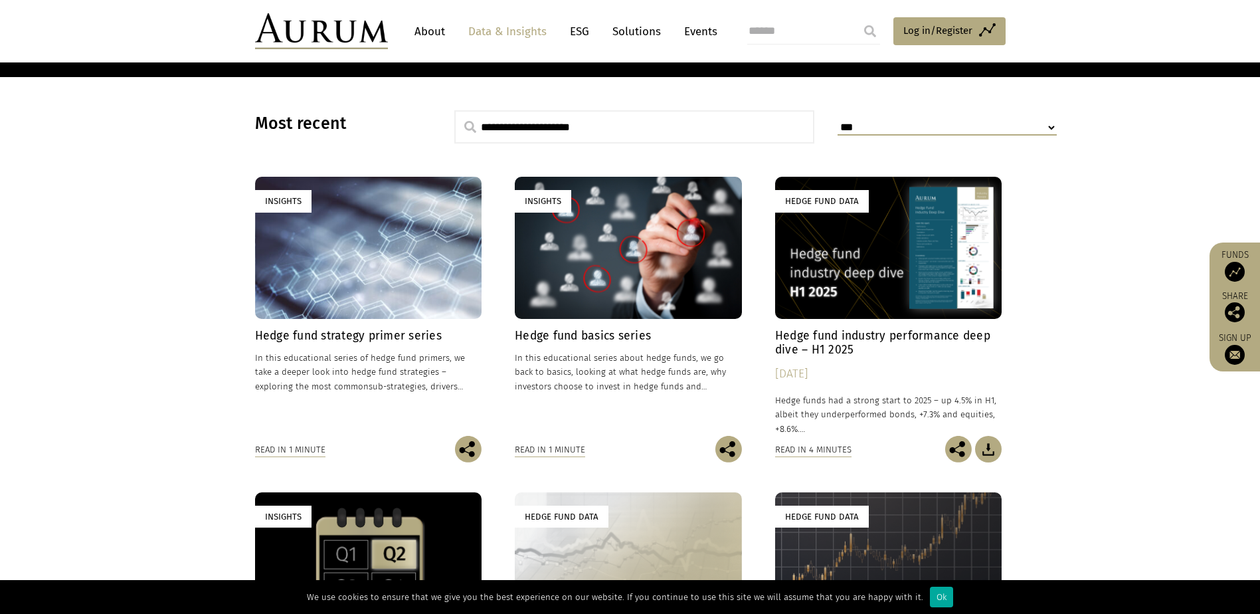
scroll to position [332, 0]
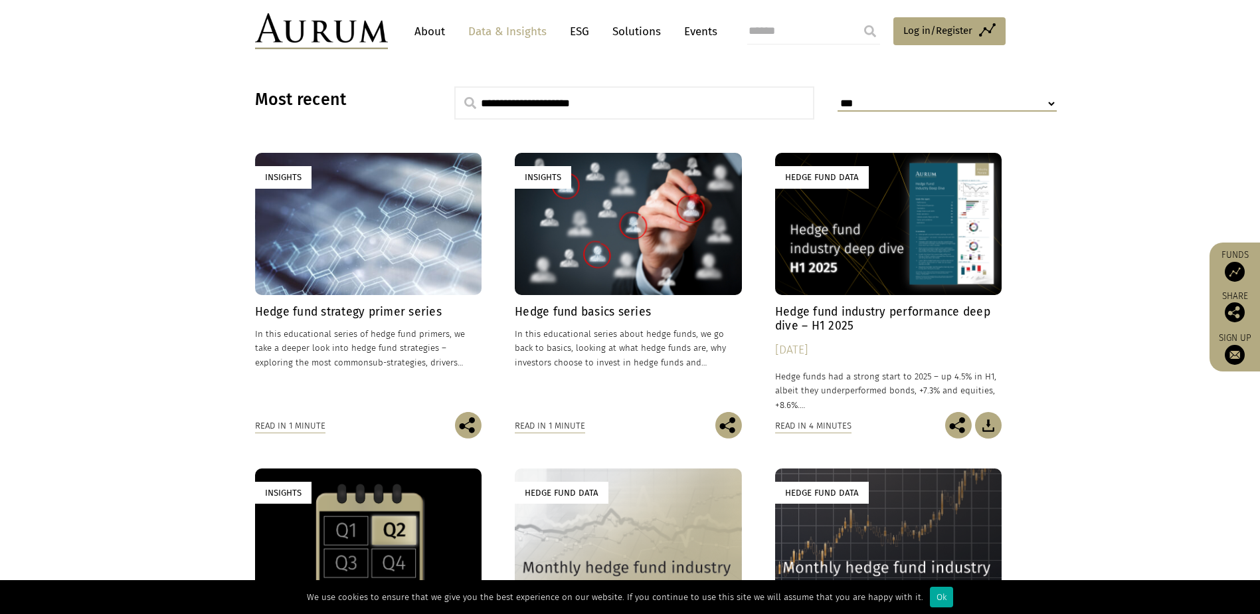
click at [895, 247] on div "Hedge Fund Data" at bounding box center [888, 223] width 227 height 141
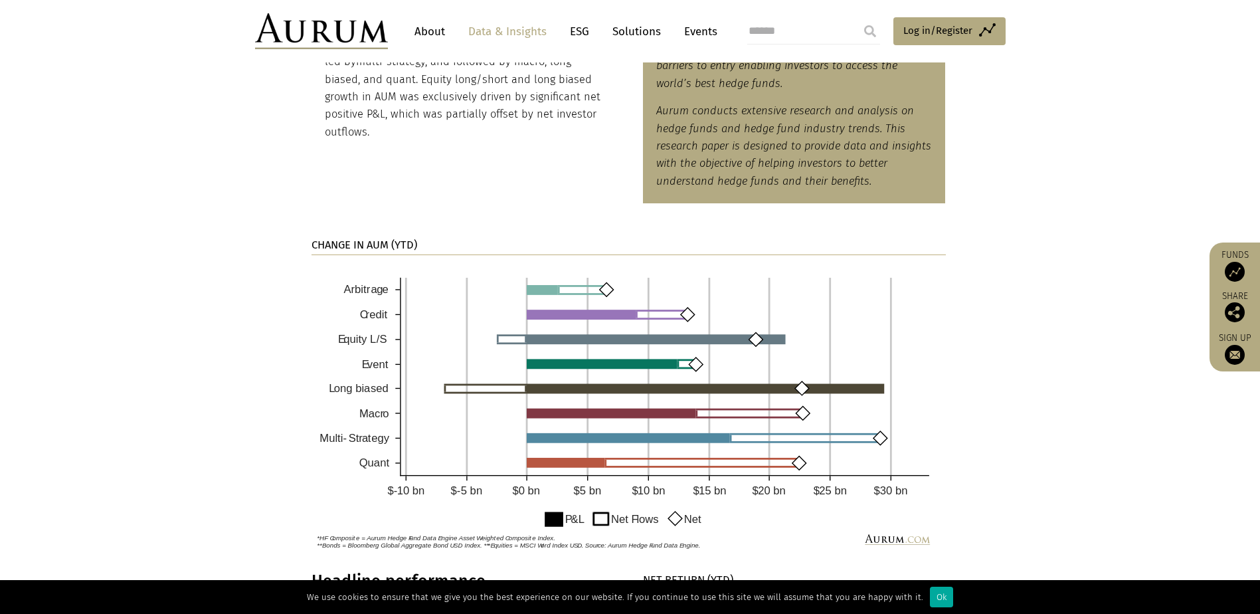
scroll to position [996, 0]
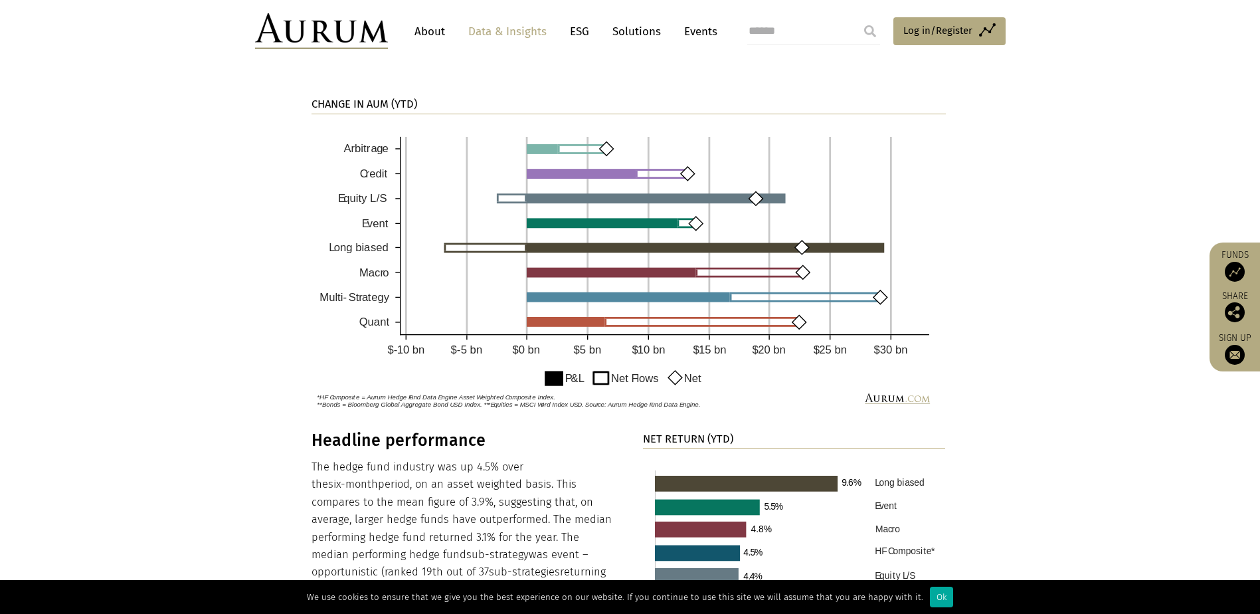
click at [377, 172] on img at bounding box center [629, 269] width 634 height 290
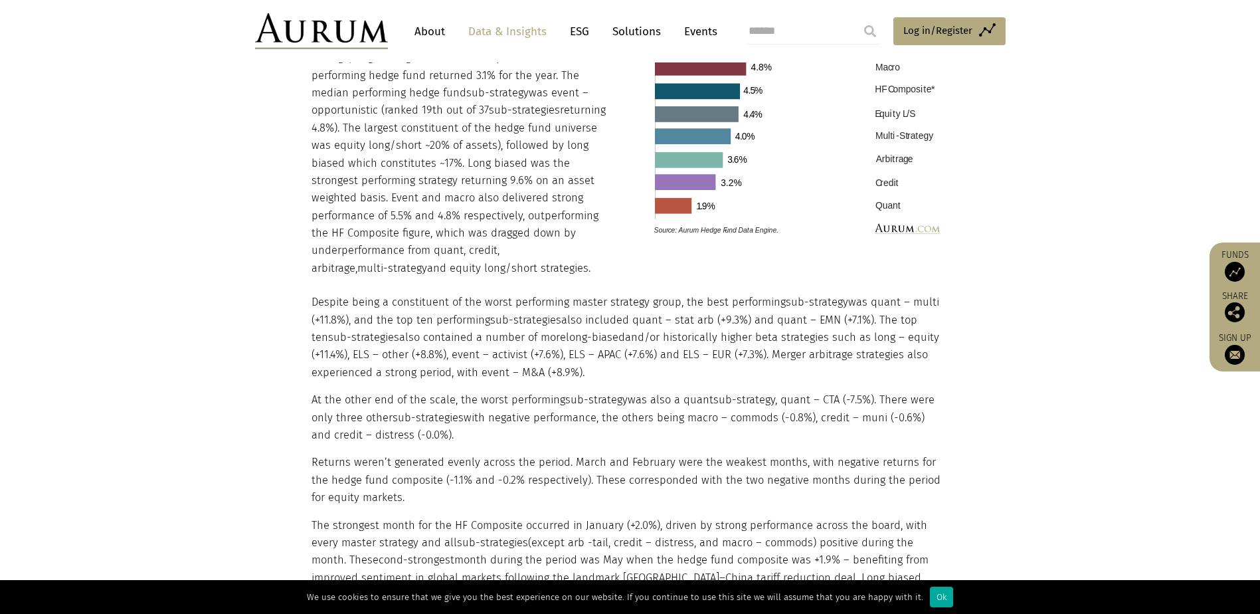
scroll to position [1461, 0]
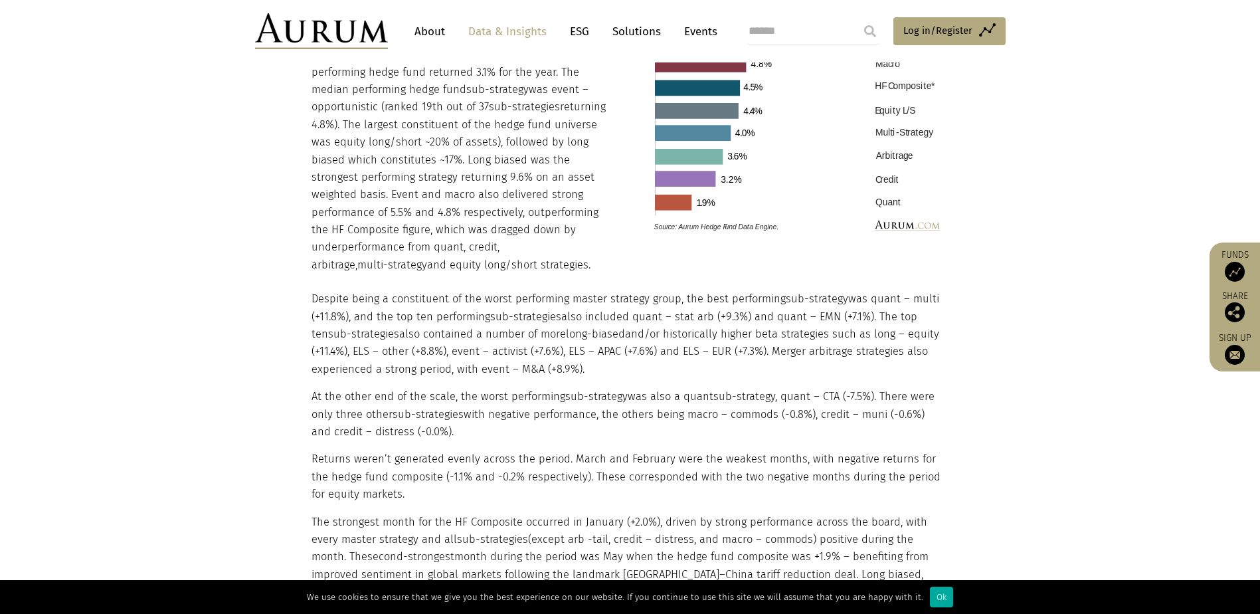
click at [544, 255] on p "The hedge fund industry was up 4.5% over the six-month period, on an asset weig…" at bounding box center [463, 133] width 303 height 280
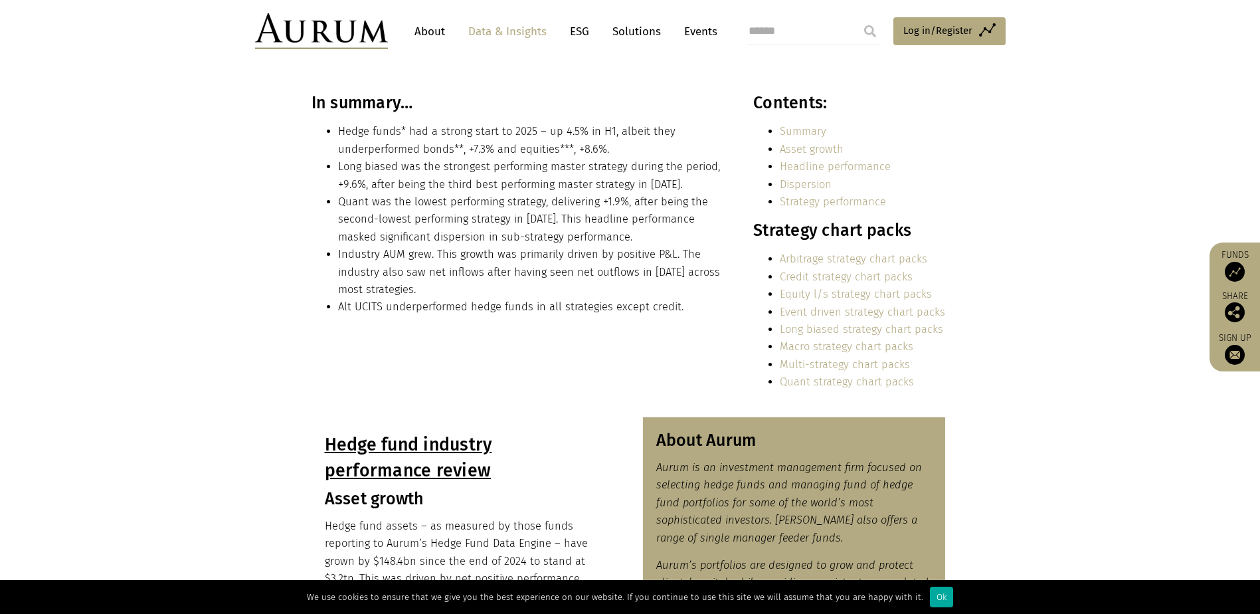
scroll to position [1384, 0]
